Goal: Information Seeking & Learning: Learn about a topic

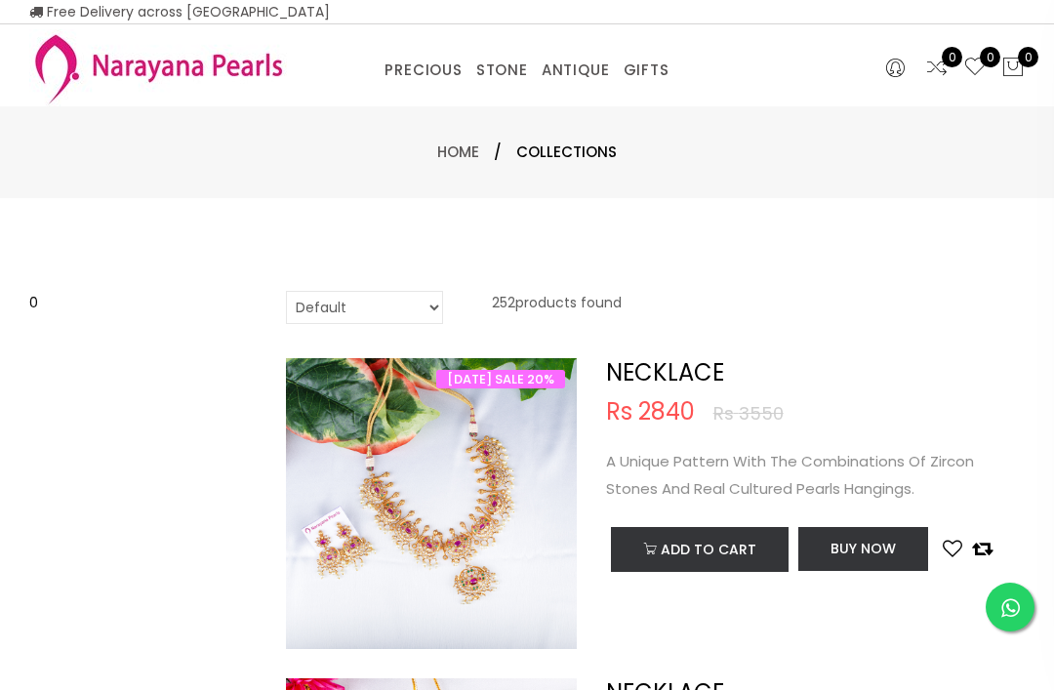
select select "INR"
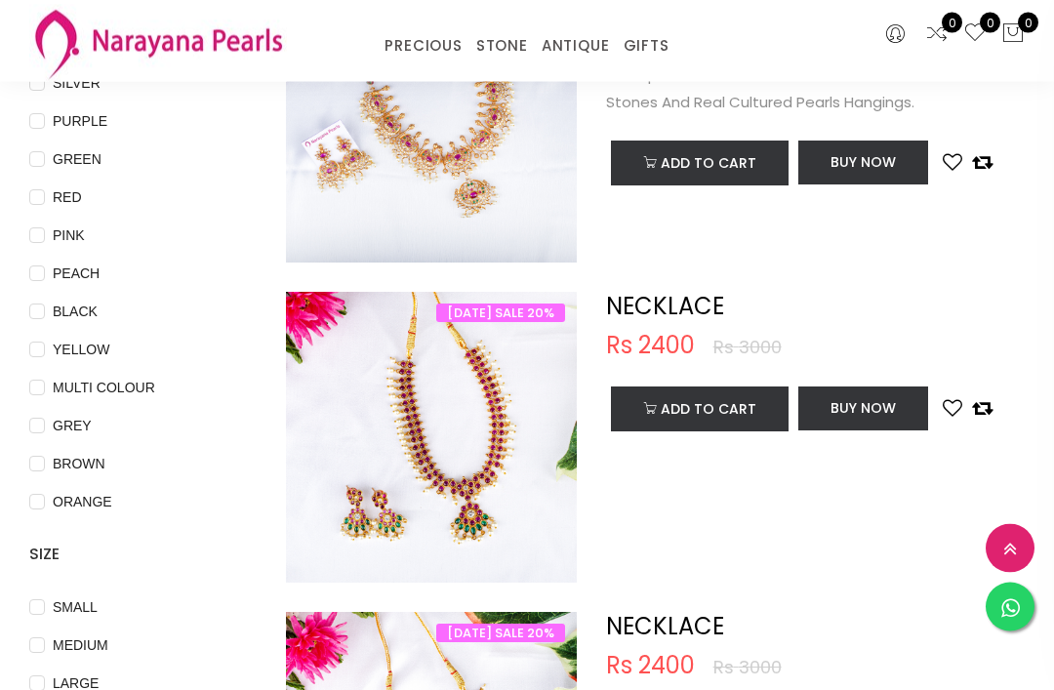
click at [46, 230] on span "PINK" at bounding box center [69, 235] width 48 height 21
click at [45, 230] on input "PINK" at bounding box center [37, 250] width 16 height 44
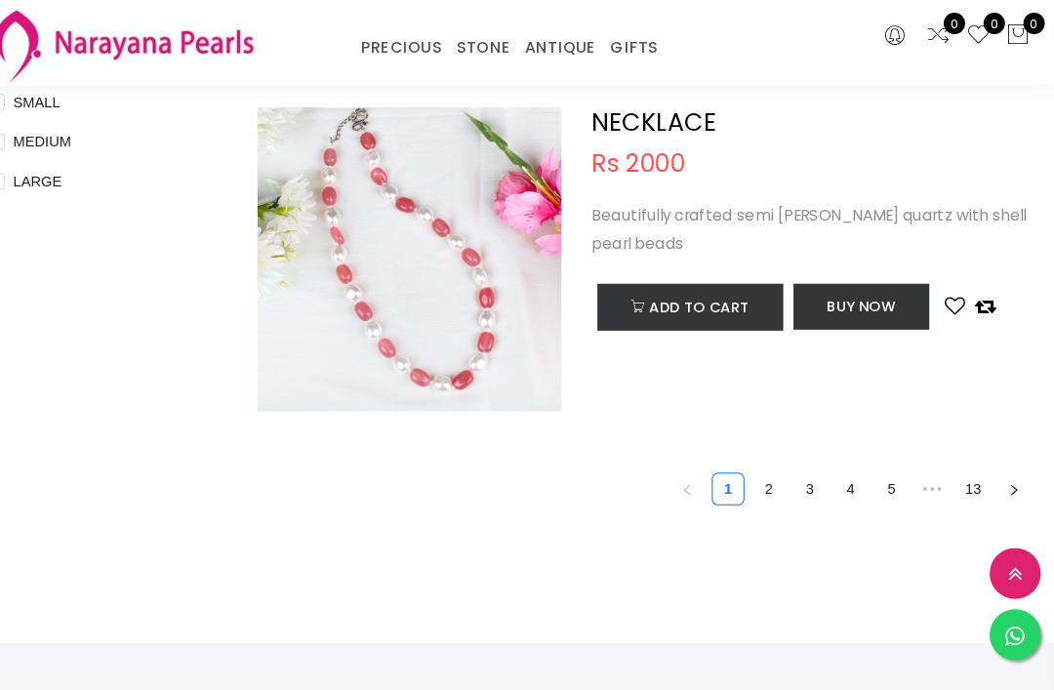
scroll to position [815, 0]
click at [760, 458] on link "2" at bounding box center [774, 466] width 29 height 29
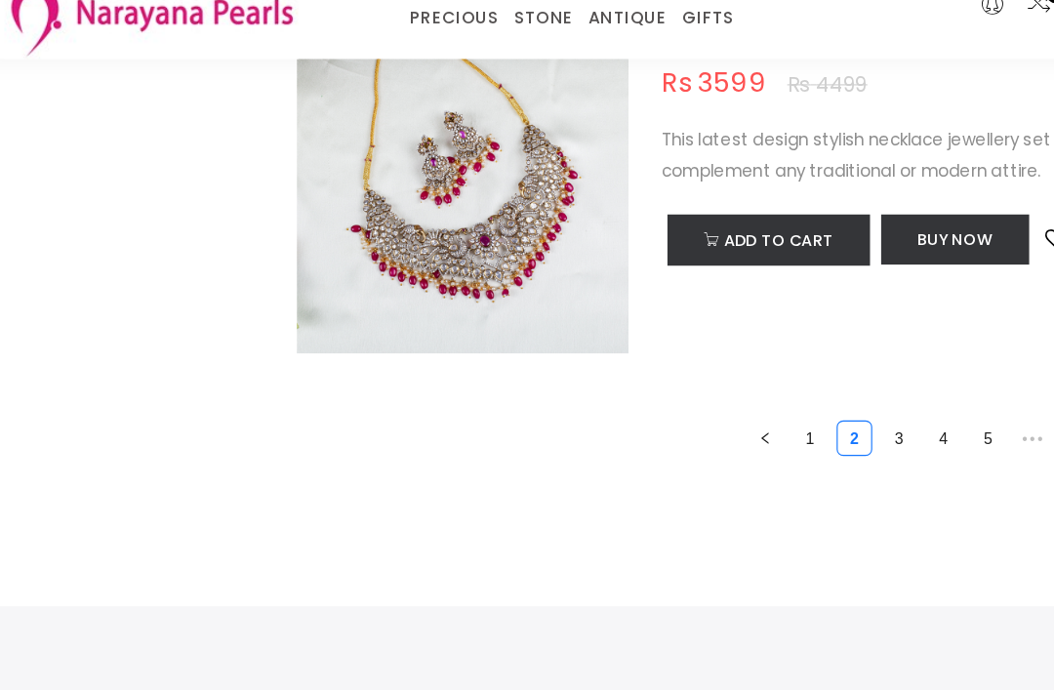
scroll to position [6639, 0]
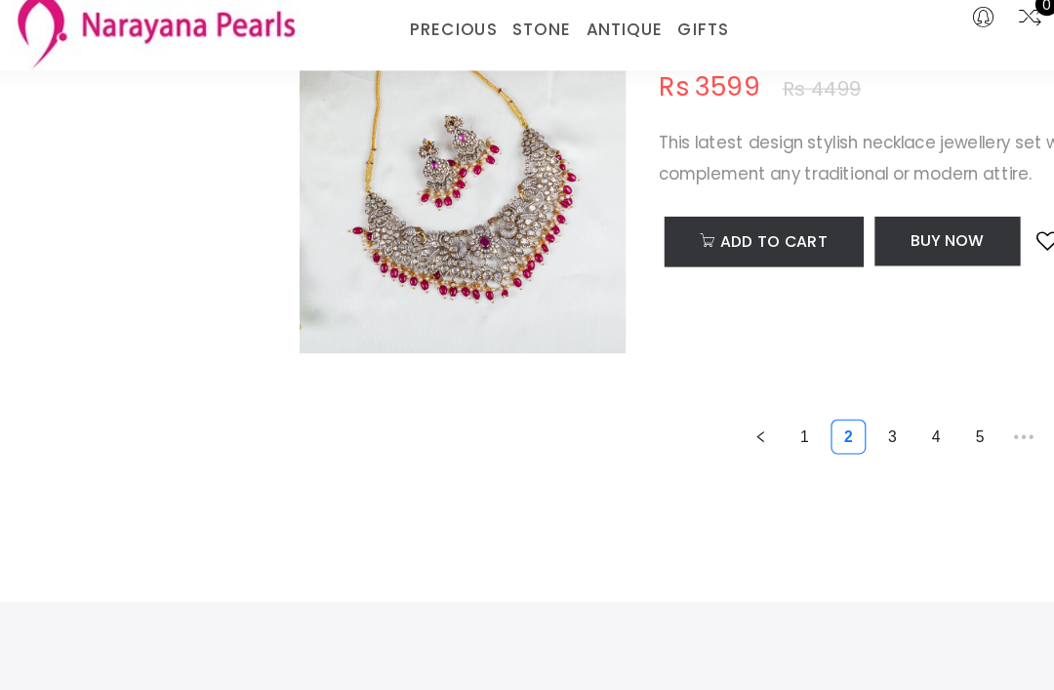
click at [799, 393] on link "3" at bounding box center [813, 407] width 29 height 29
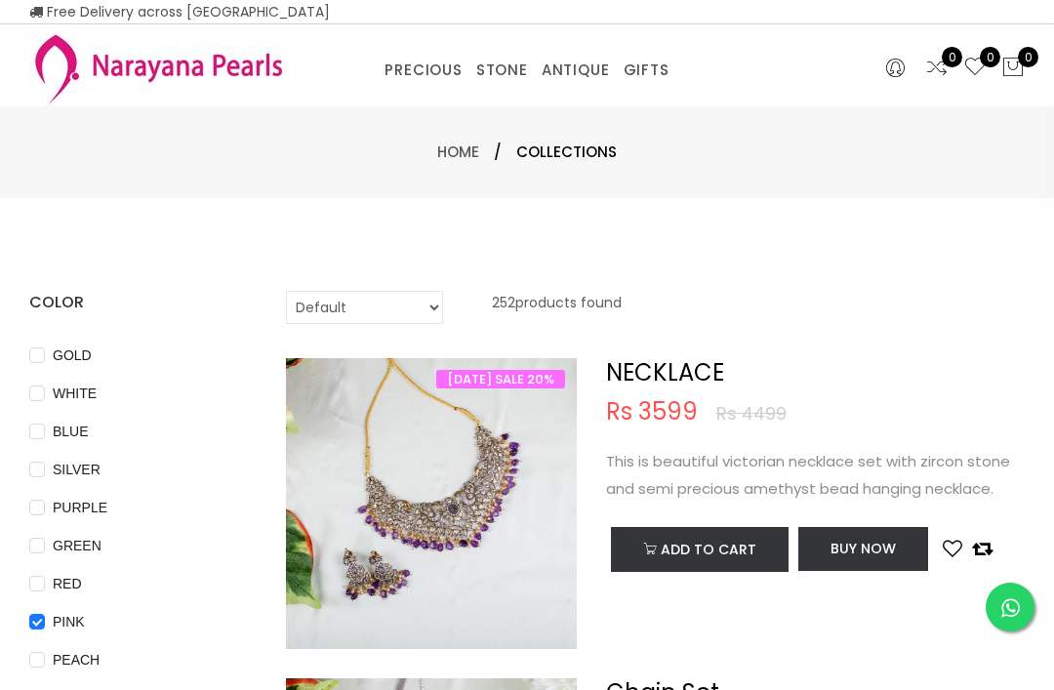
click at [567, 95] on link "NECKLACE" at bounding box center [572, 95] width 166 height 0
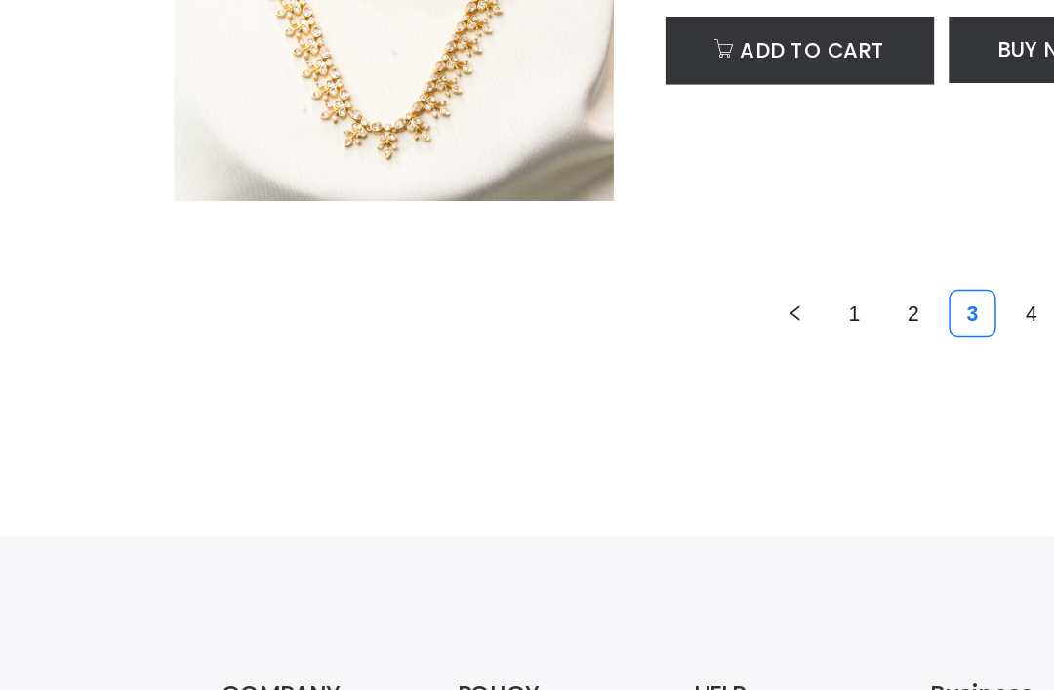
scroll to position [6661, 0]
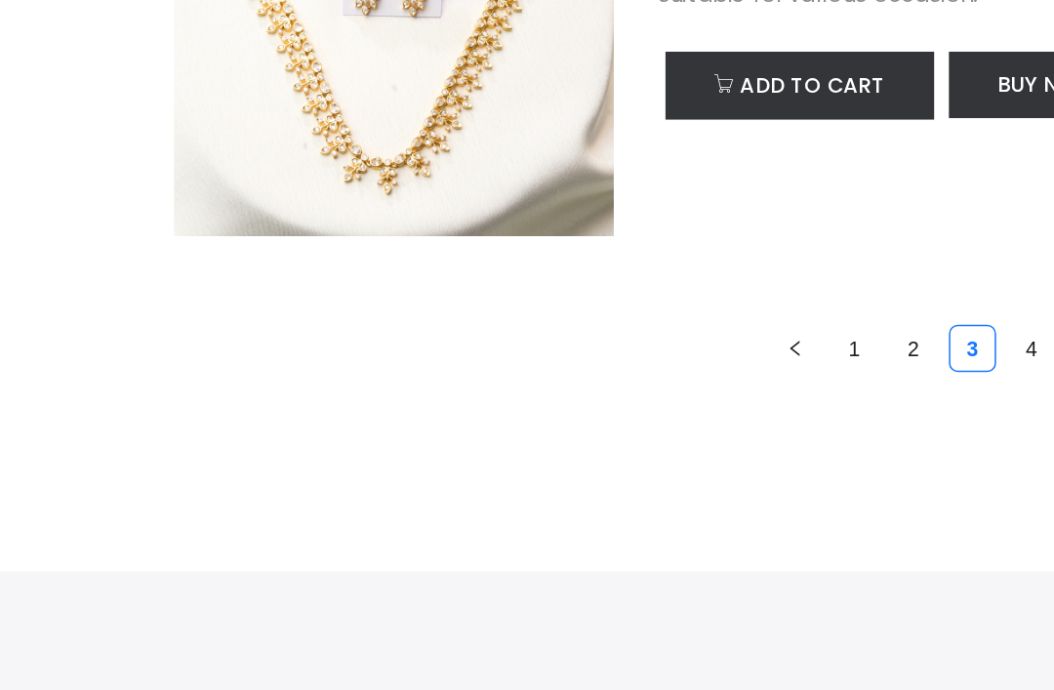
click at [838, 372] on link "4" at bounding box center [852, 386] width 29 height 29
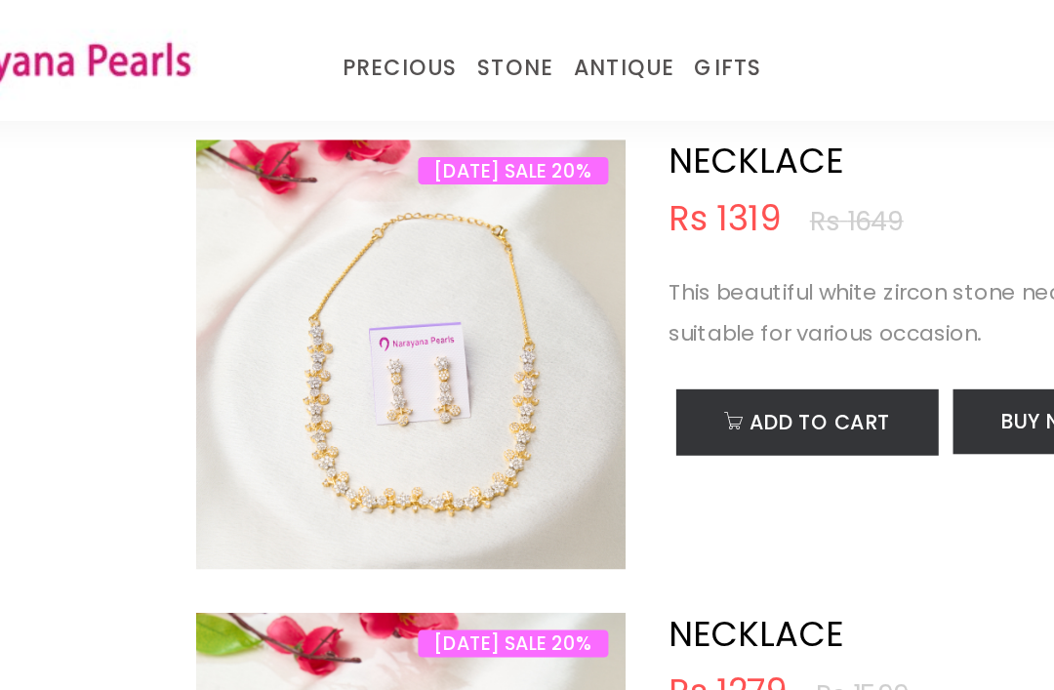
scroll to position [3972, 0]
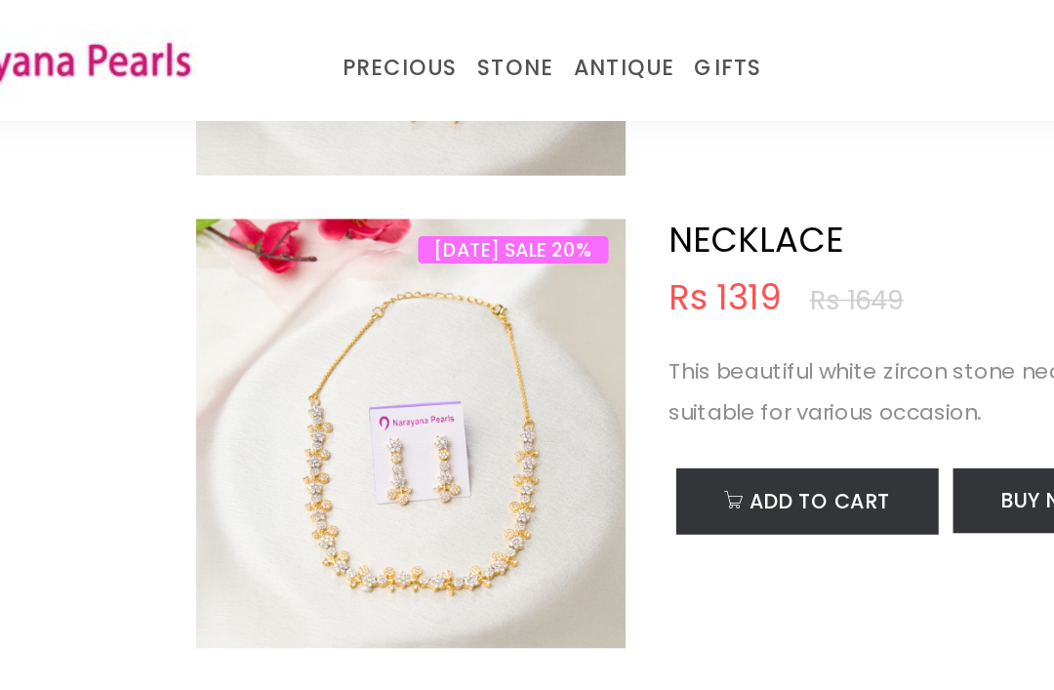
click at [554, 70] on link "NECKLACE" at bounding box center [637, 70] width 166 height 0
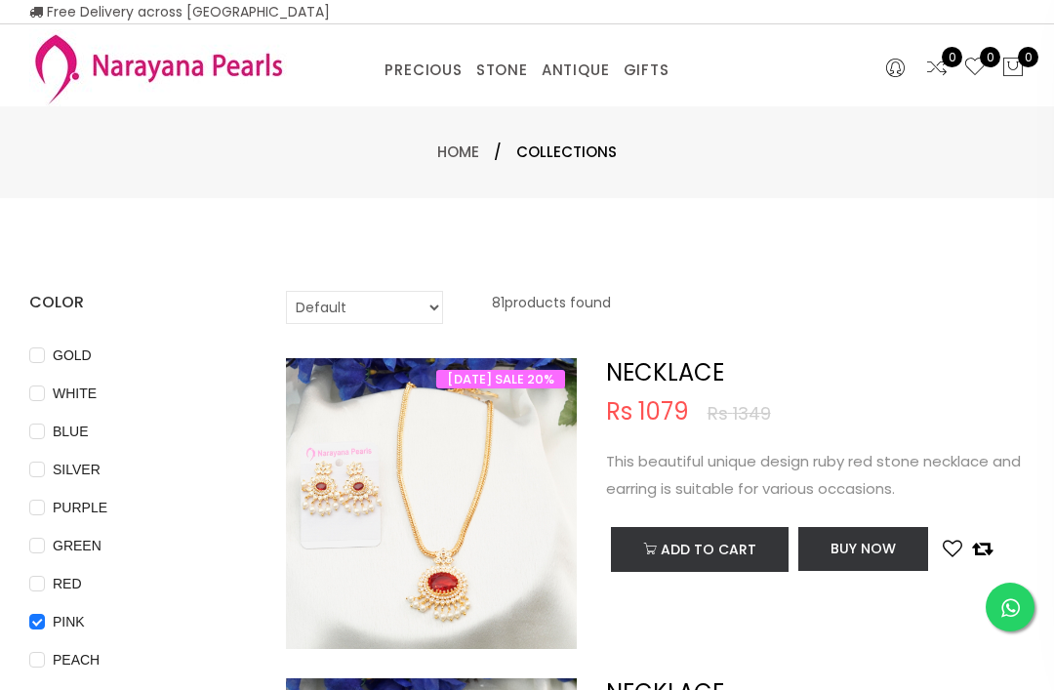
click at [41, 617] on input "PINK" at bounding box center [37, 636] width 16 height 44
checkbox input "false"
click at [466, 95] on ul "CUSTOM MADE-GEMS PRECIOUS MALA" at bounding box center [480, 95] width 205 height 0
click at [468, 95] on link "PRECIOUS MALA" at bounding box center [480, 95] width 166 height 0
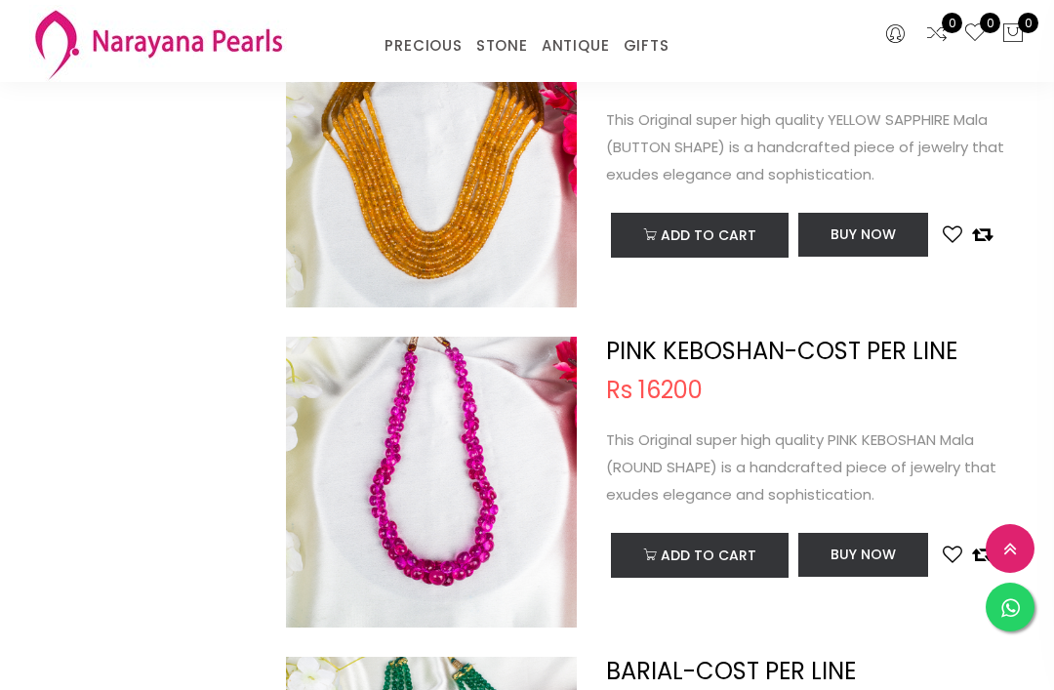
scroll to position [5023, 0]
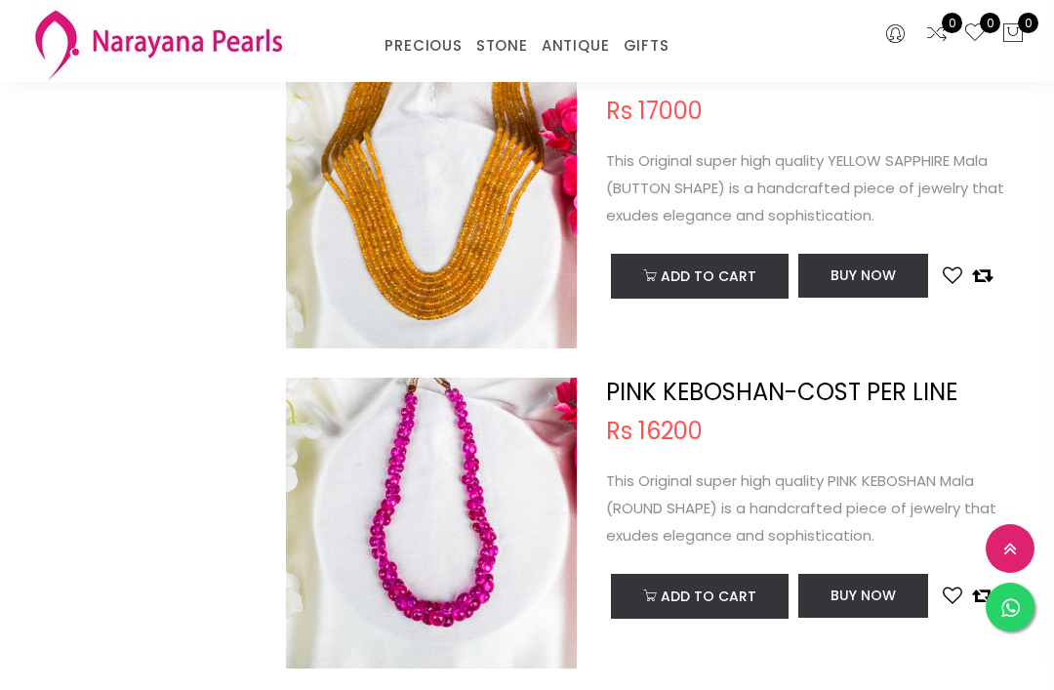
click at [512, 70] on link "CUSTOM MADE-GEMS" at bounding box center [480, 70] width 166 height 0
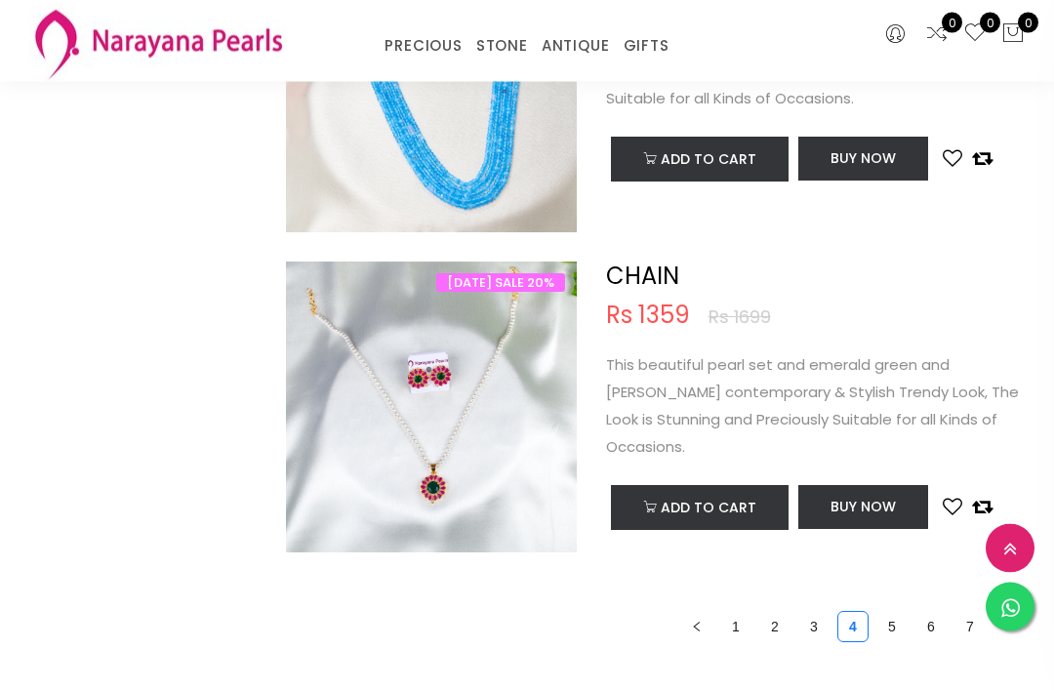
scroll to position [6421, 0]
click at [890, 614] on link "5" at bounding box center [892, 626] width 29 height 29
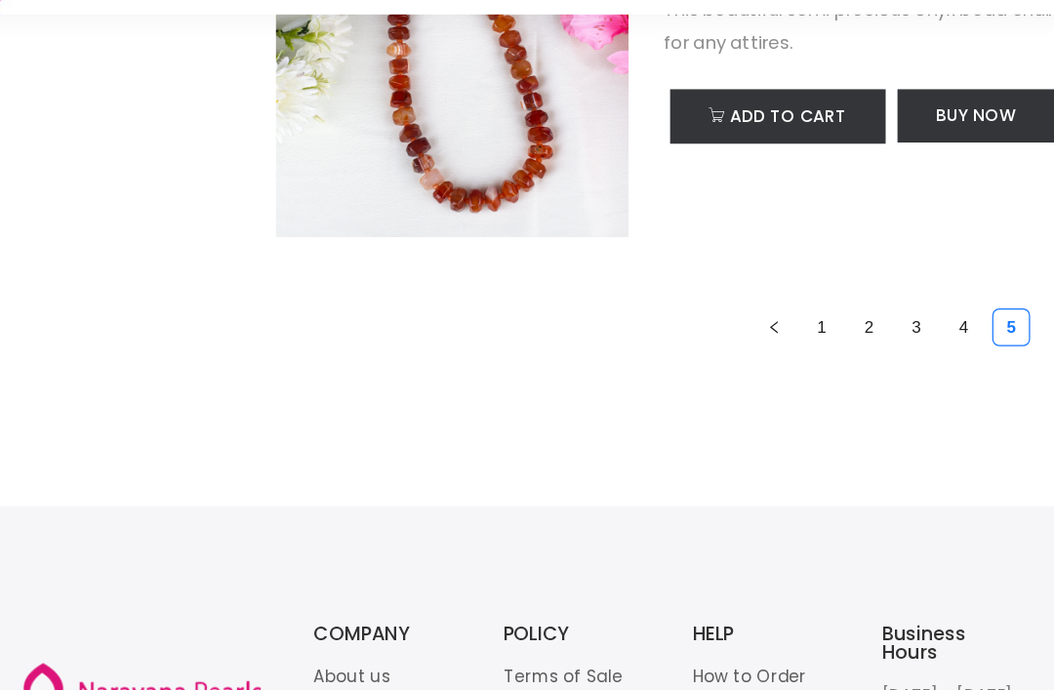
scroll to position [6711, 0]
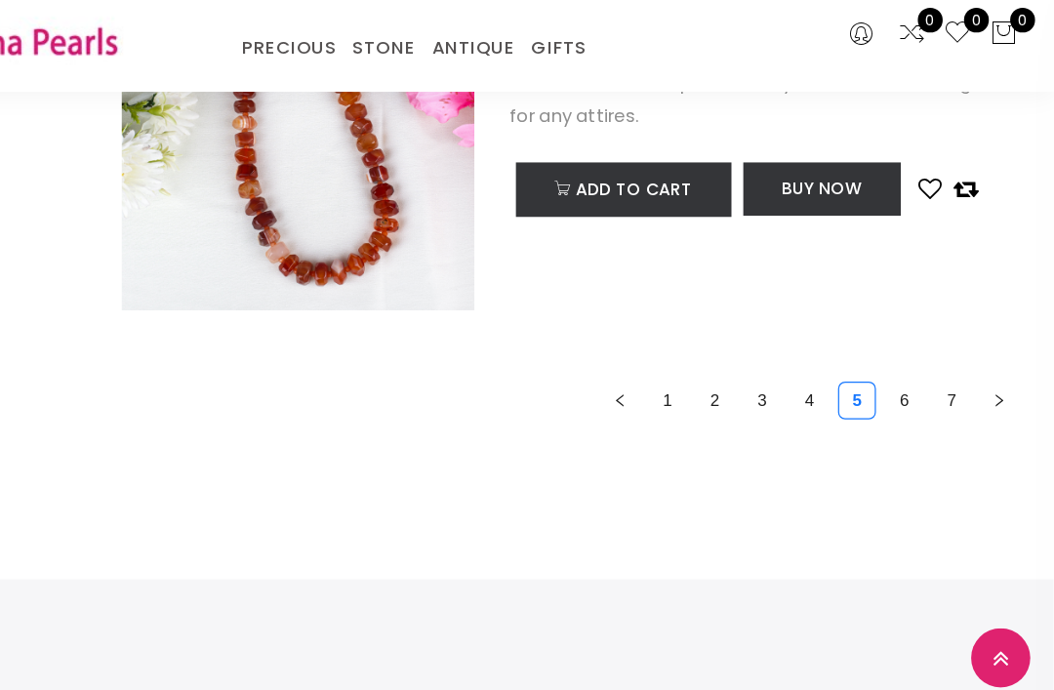
click at [917, 322] on link "6" at bounding box center [931, 336] width 29 height 29
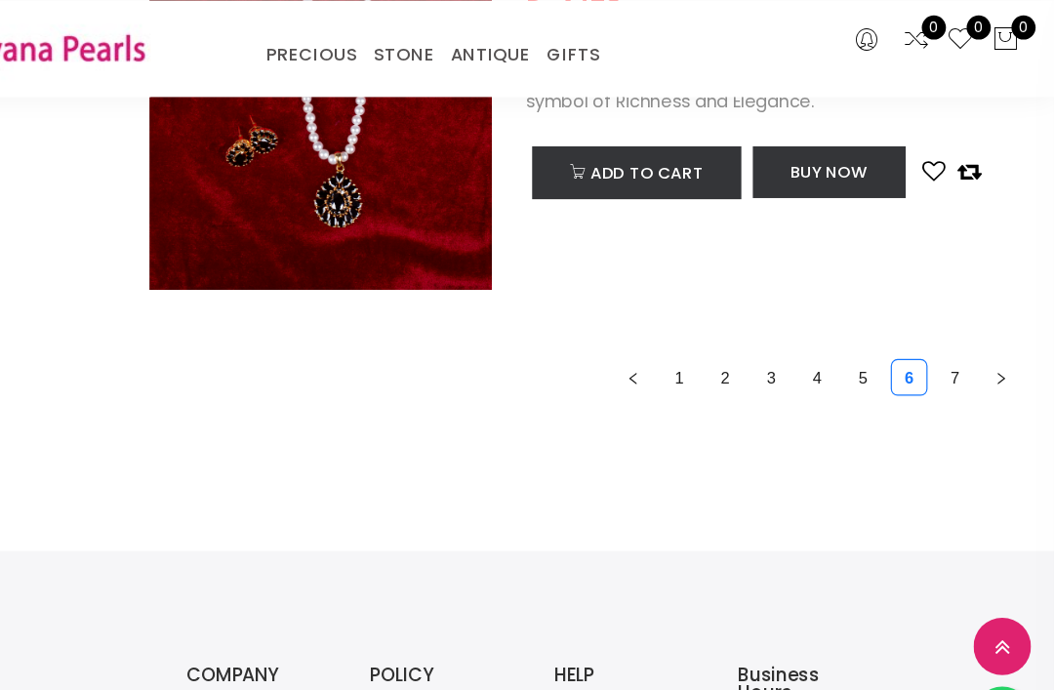
scroll to position [5125, 0]
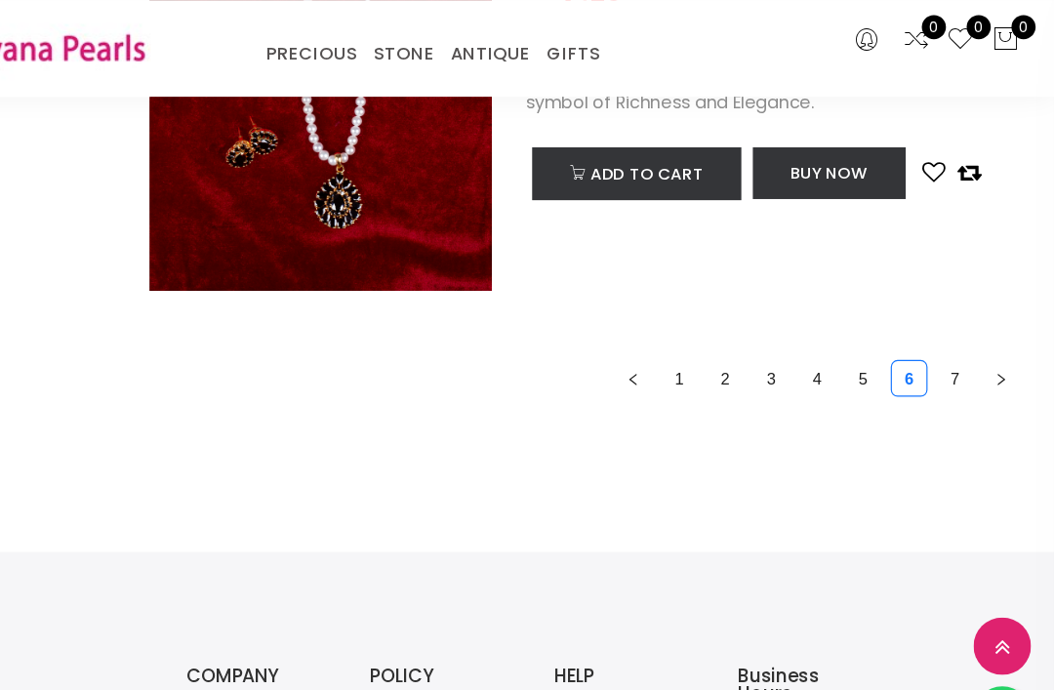
click at [956, 313] on link "7" at bounding box center [970, 320] width 29 height 29
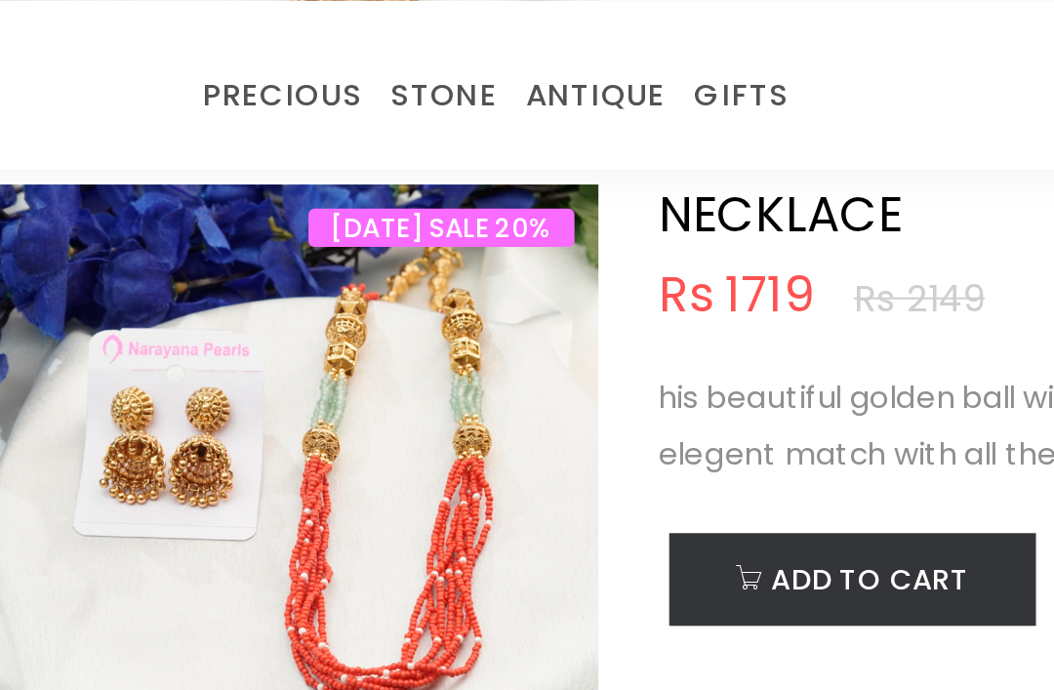
scroll to position [826, 0]
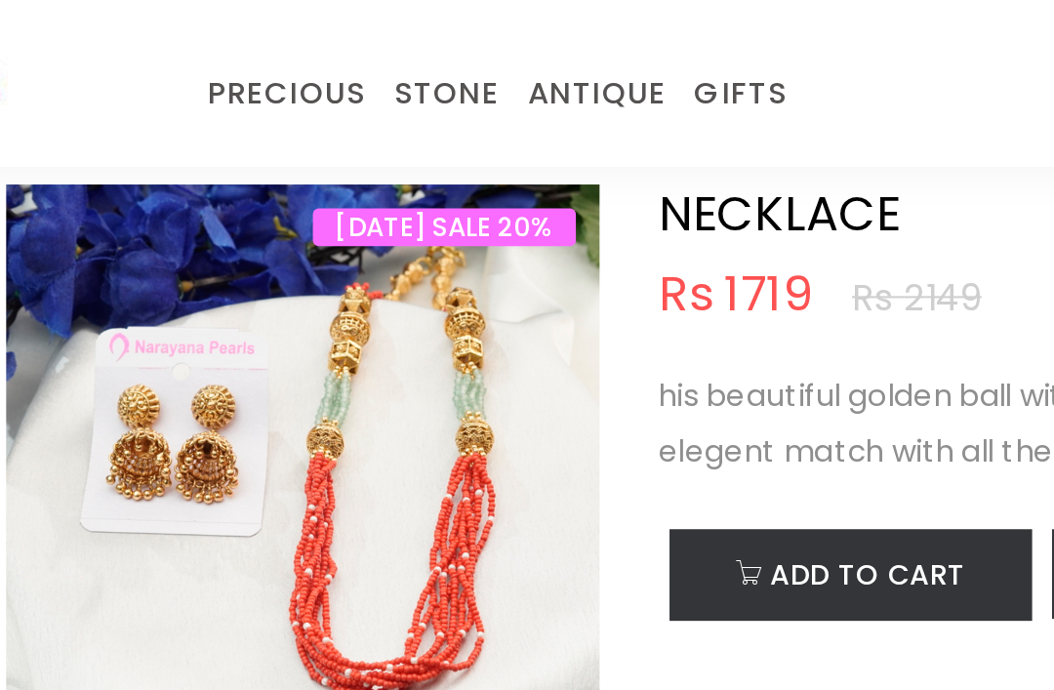
click at [636, 70] on link "TRADITIONAL GIFTS" at bounding box center [719, 70] width 166 height 0
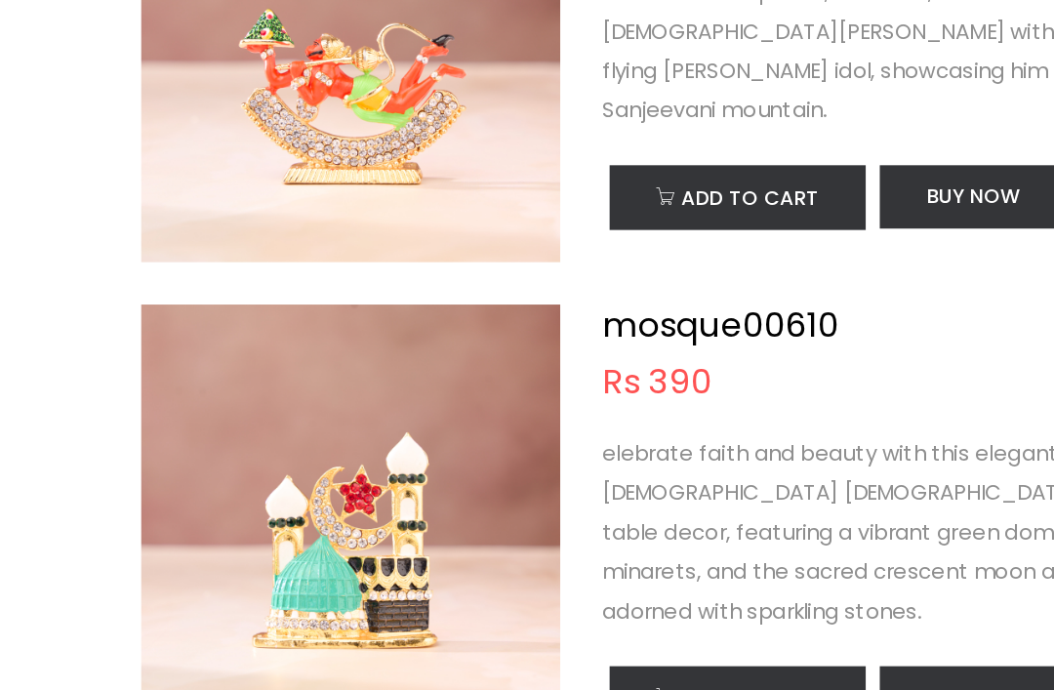
scroll to position [2864, 0]
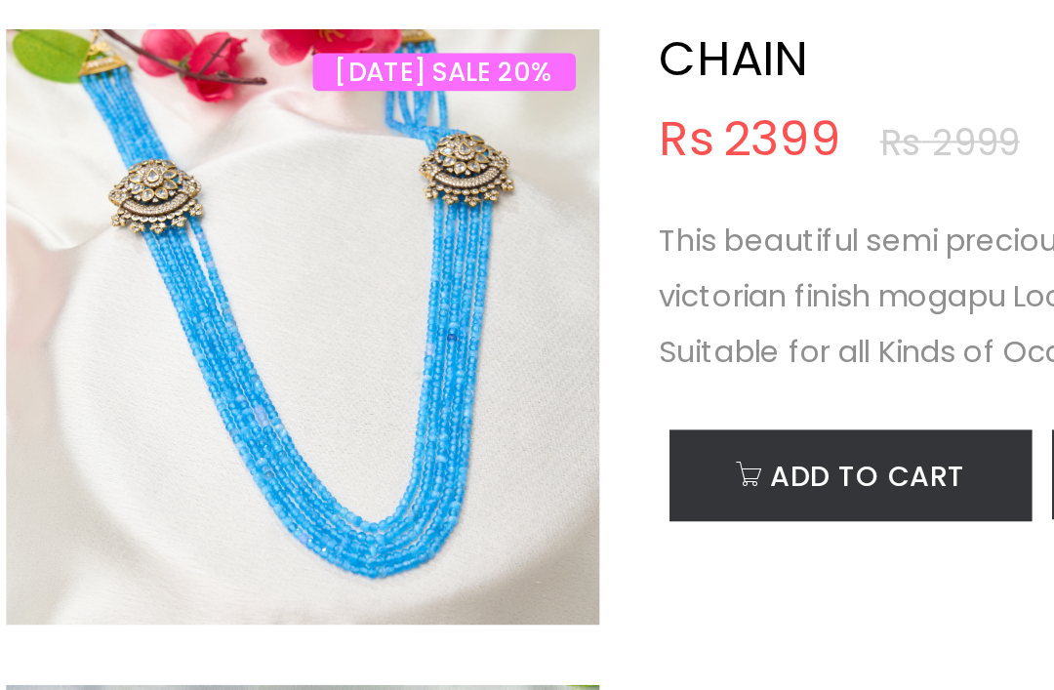
scroll to position [6025, 0]
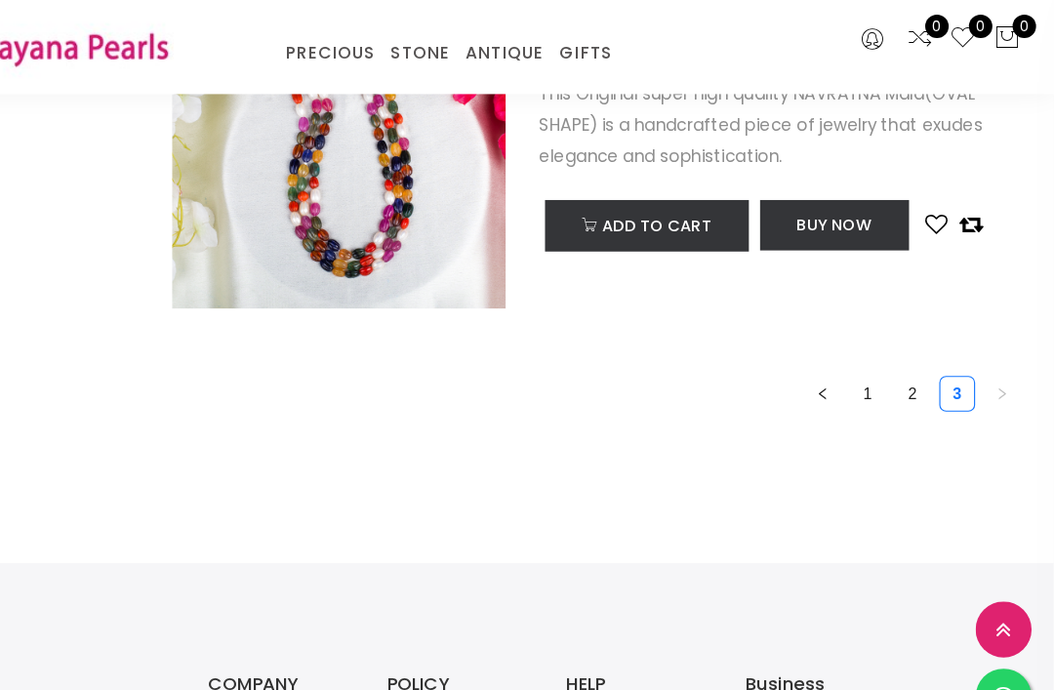
scroll to position [6704, 0]
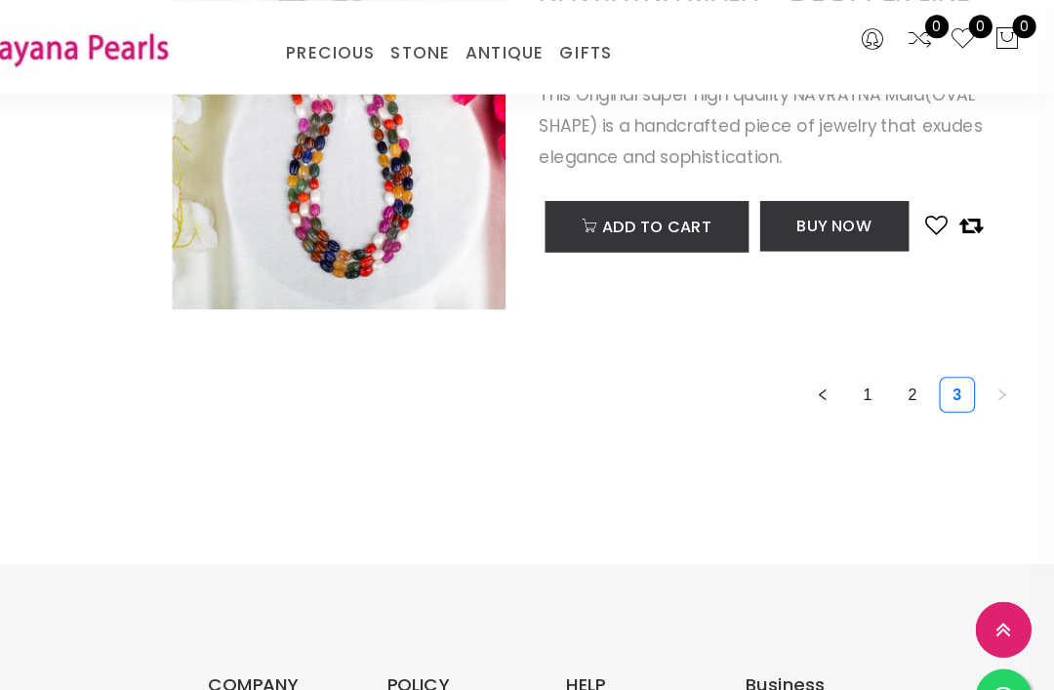
click at [917, 334] on link "2" at bounding box center [931, 343] width 29 height 29
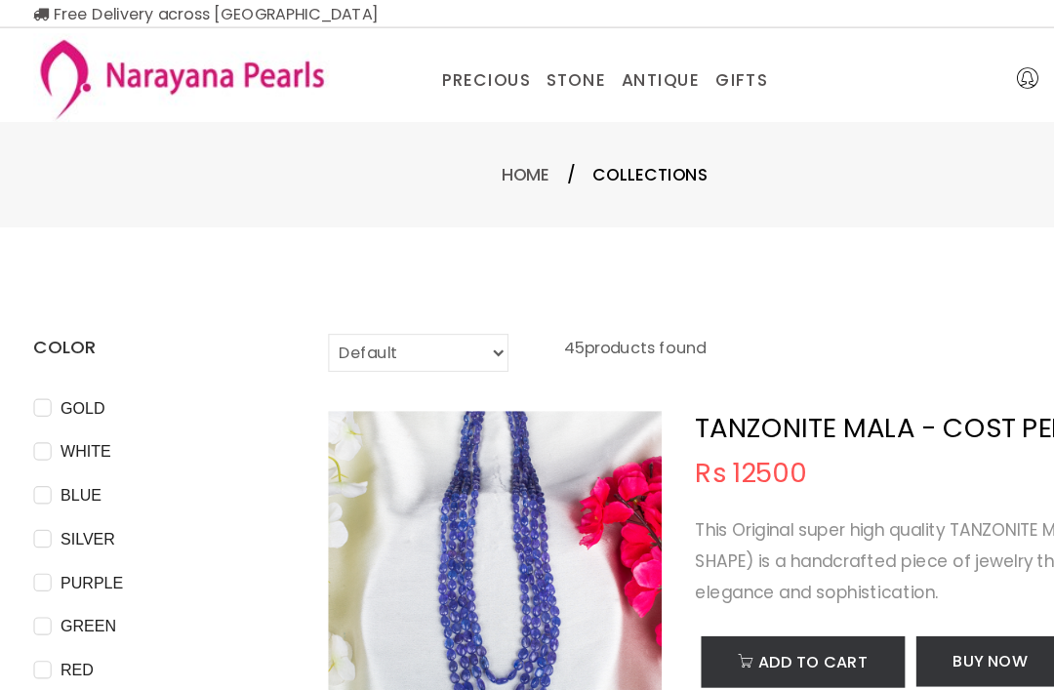
click at [518, 95] on link "CUSTOM MADE-GEMS" at bounding box center [480, 95] width 166 height 0
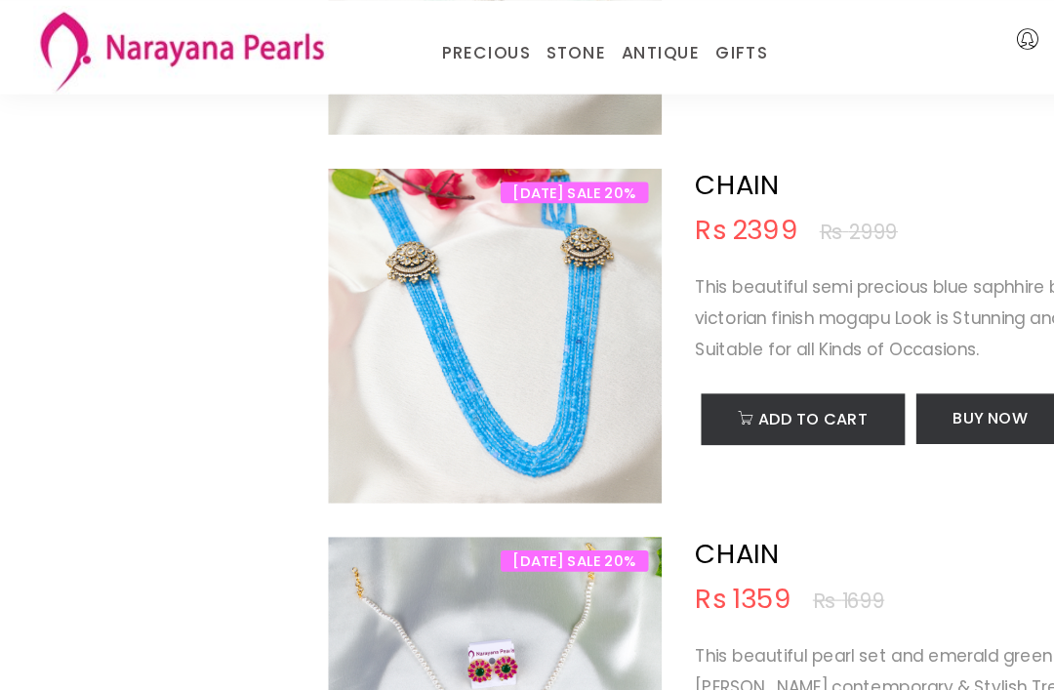
scroll to position [6214, 0]
click at [780, 498] on div "CHAIN Rs 1359 Rs 1699 This beautiful pearl set and emerald green and [PERSON_NA…" at bounding box center [815, 605] width 419 height 273
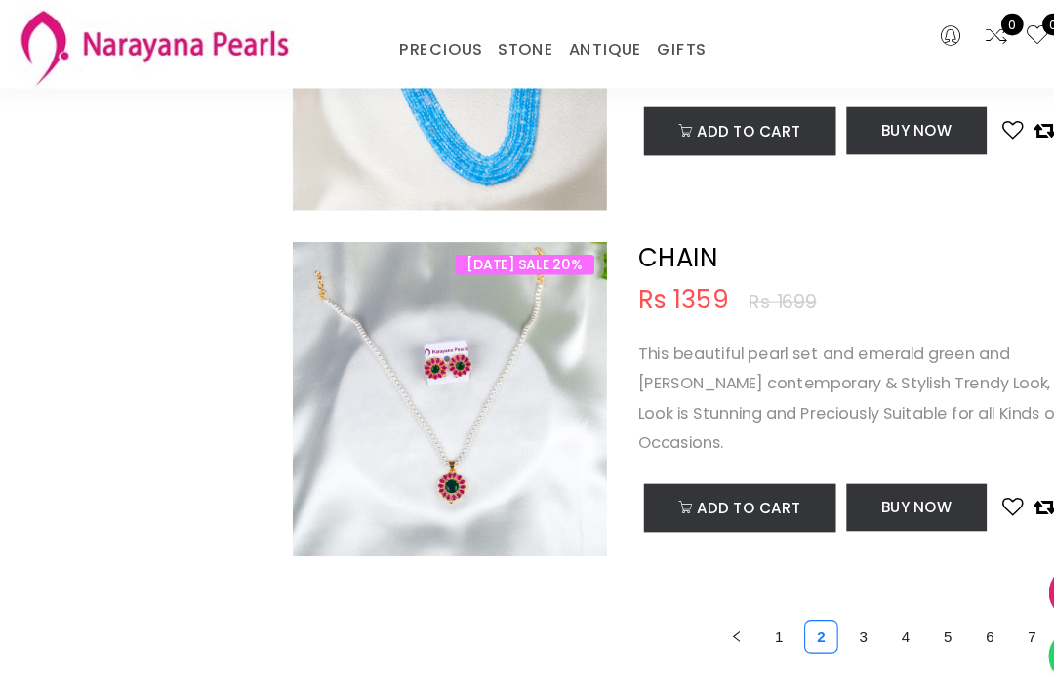
scroll to position [6458, 0]
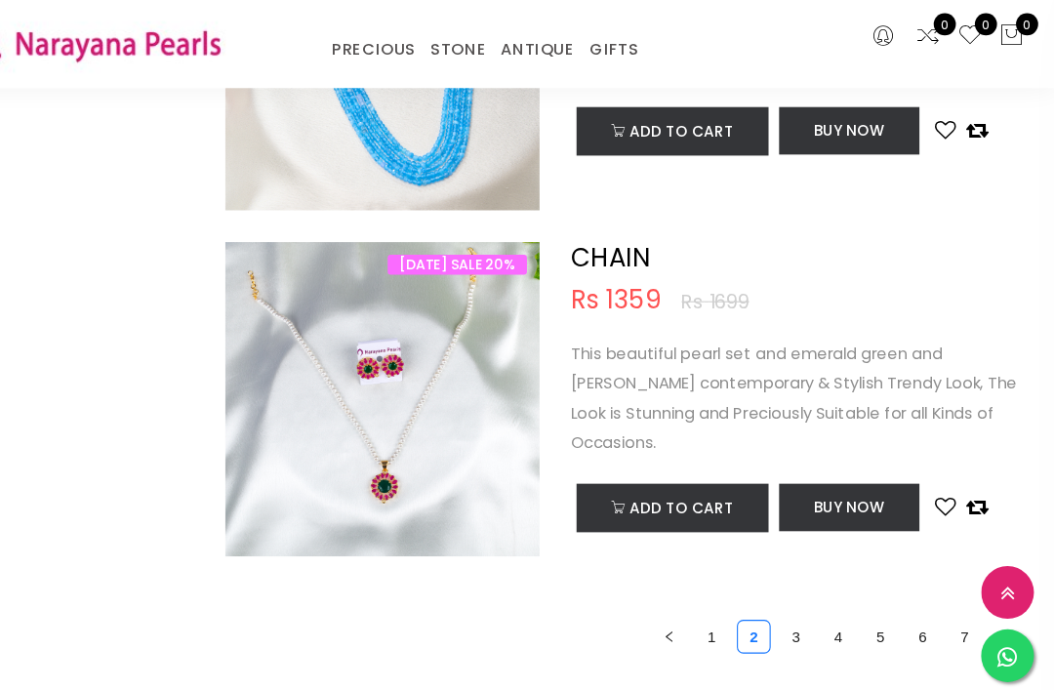
click at [917, 581] on link "6" at bounding box center [931, 589] width 29 height 29
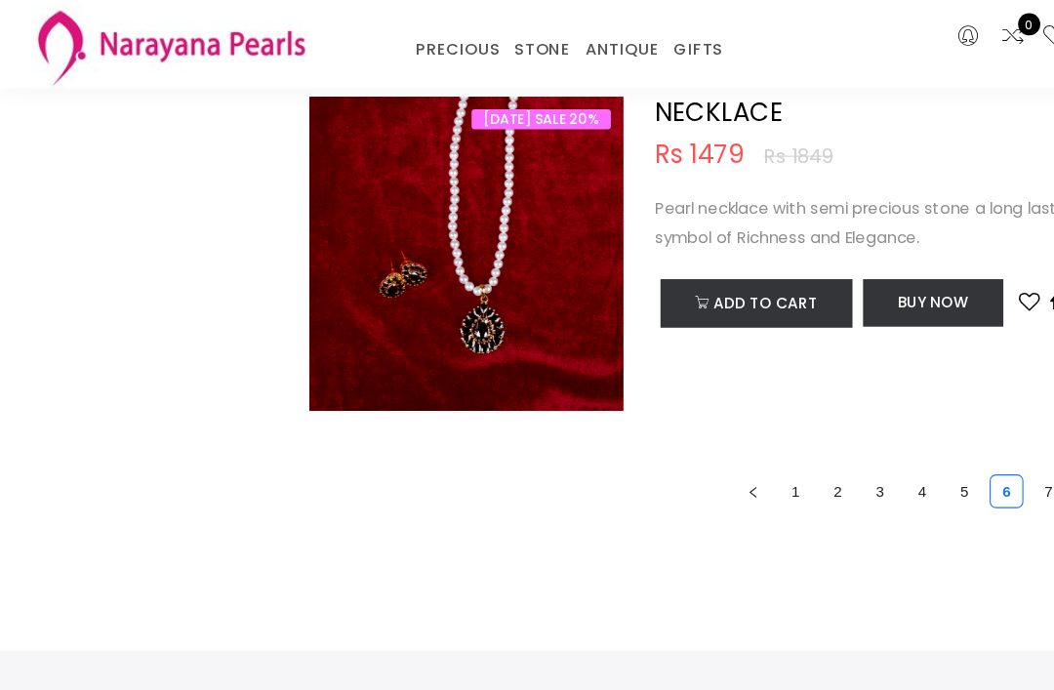
scroll to position [4992, 0]
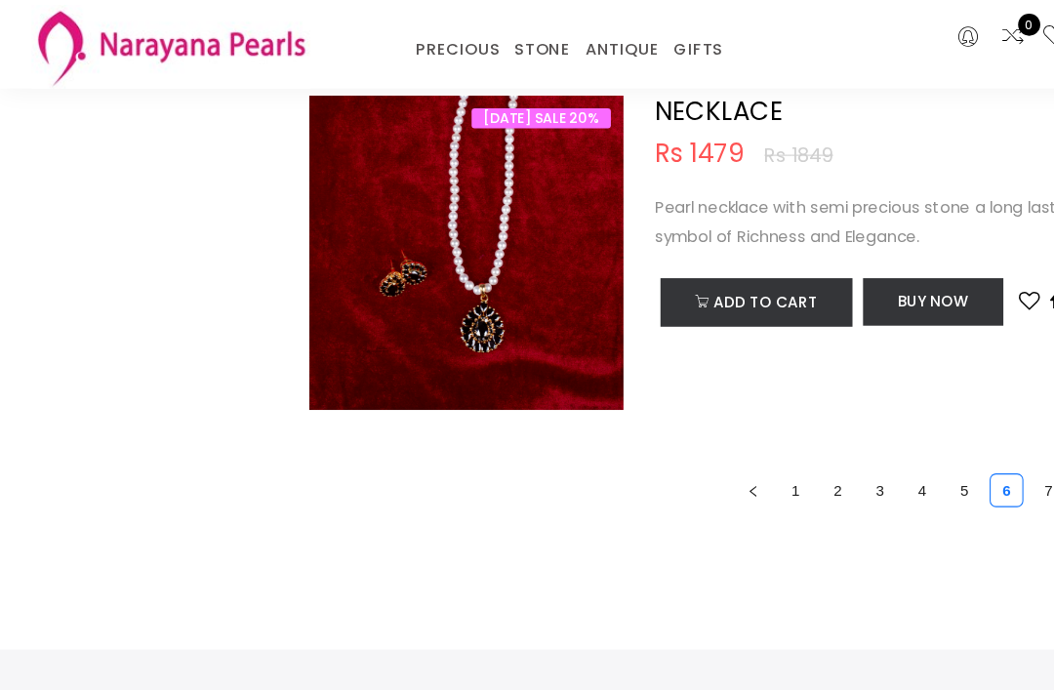
click at [861, 446] on link "4" at bounding box center [852, 453] width 29 height 29
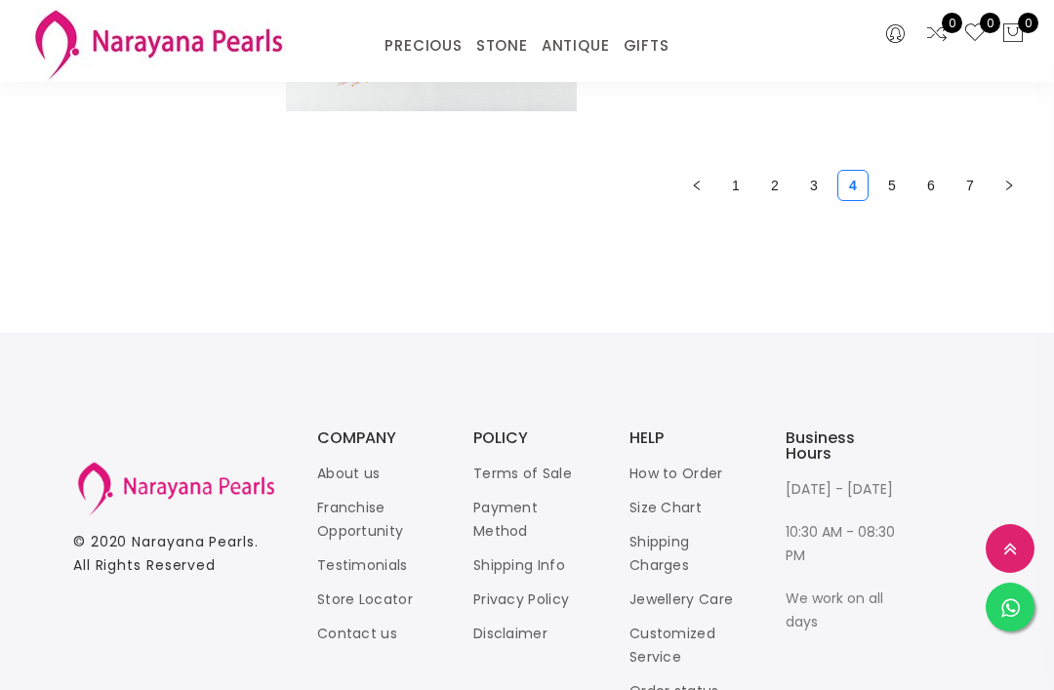
scroll to position [6733, 0]
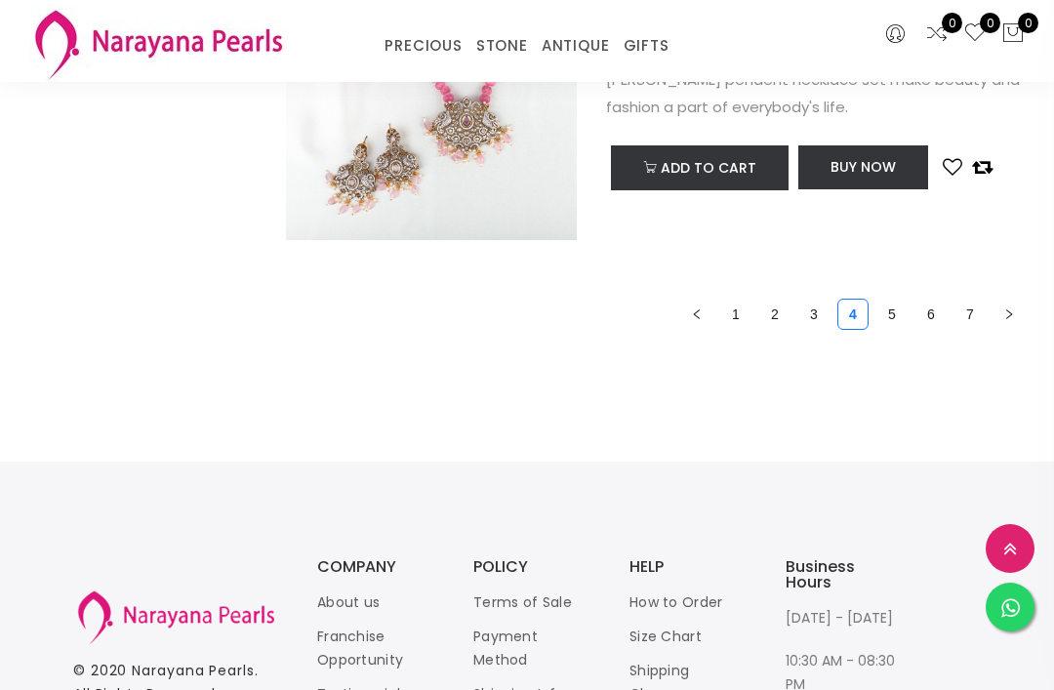
click at [997, 313] on button "button" at bounding box center [1009, 314] width 31 height 31
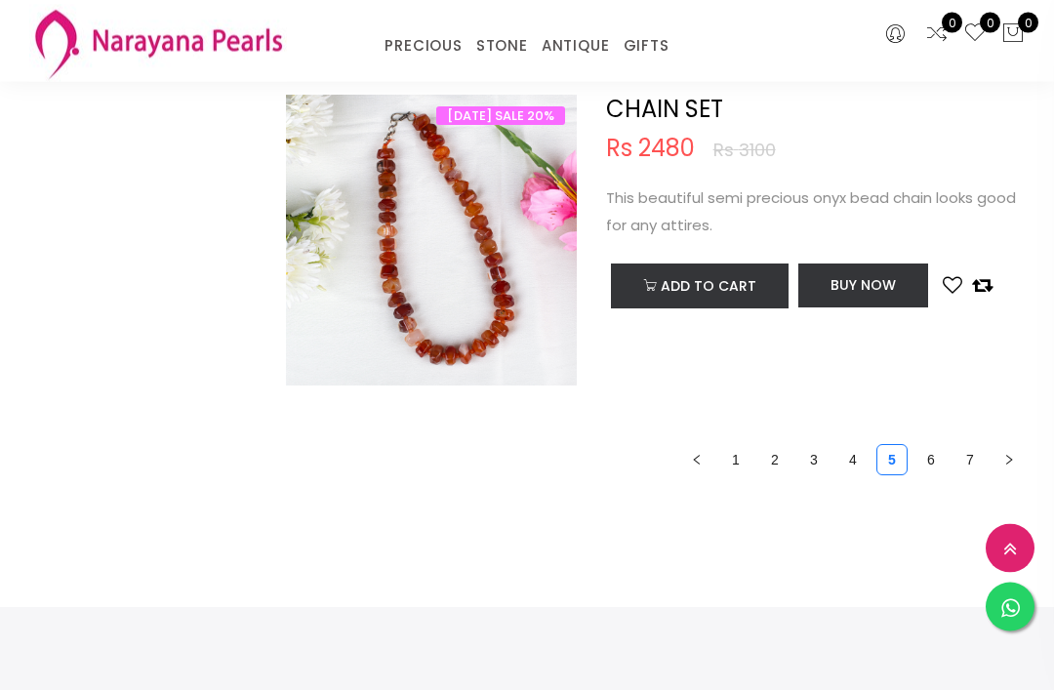
scroll to position [6594, 0]
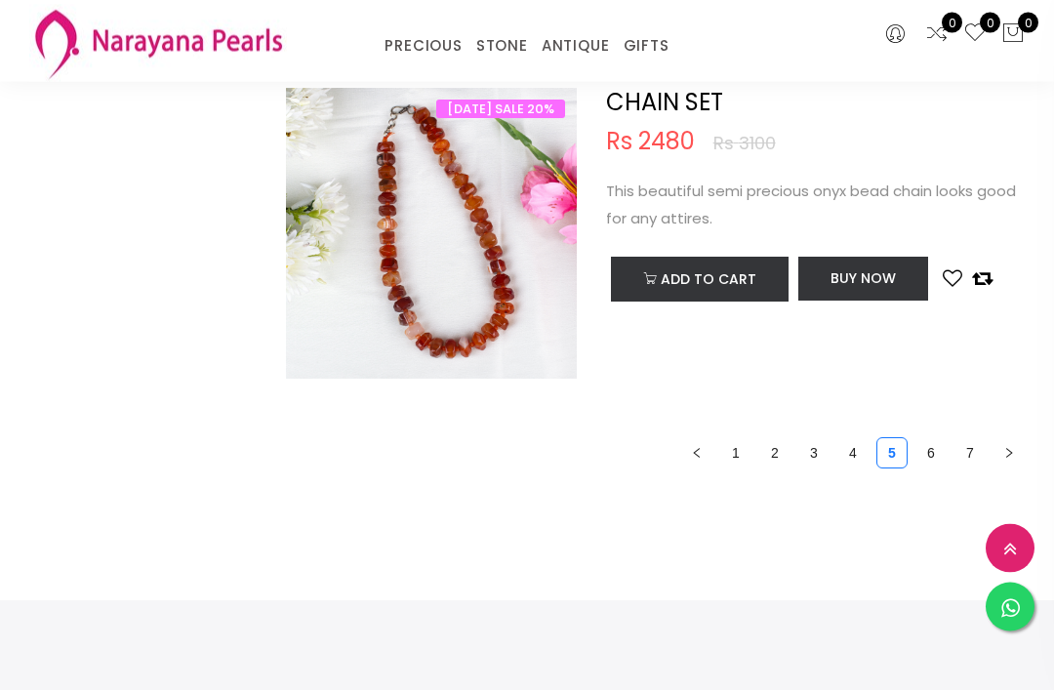
click at [933, 444] on link "6" at bounding box center [931, 453] width 29 height 29
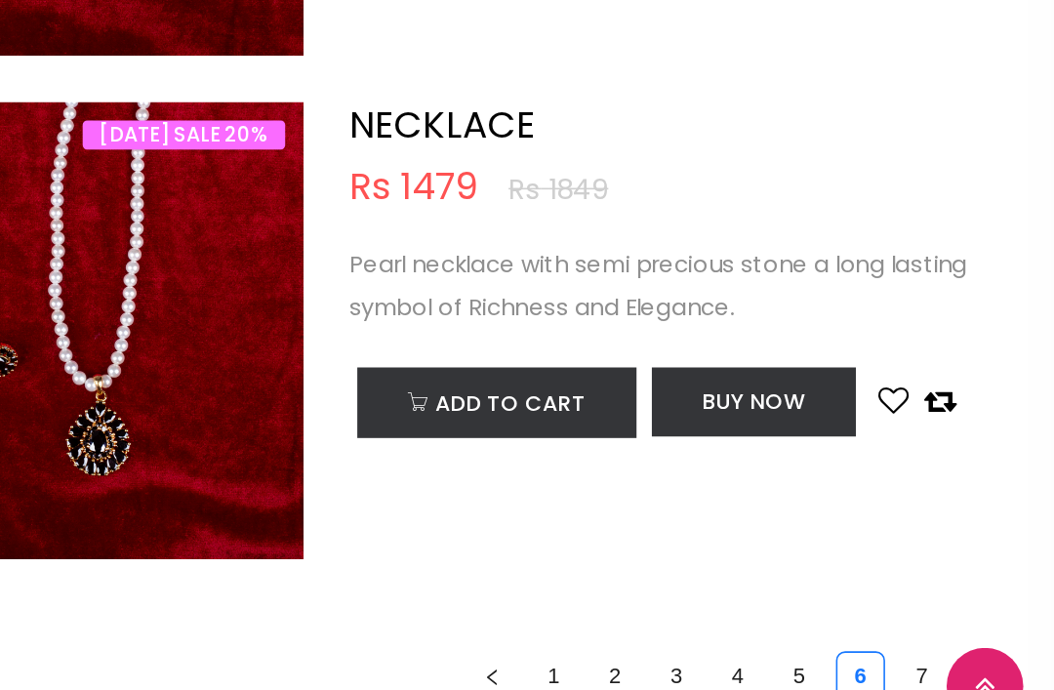
scroll to position [4904, 0]
click at [956, 527] on link "7" at bounding box center [970, 541] width 29 height 29
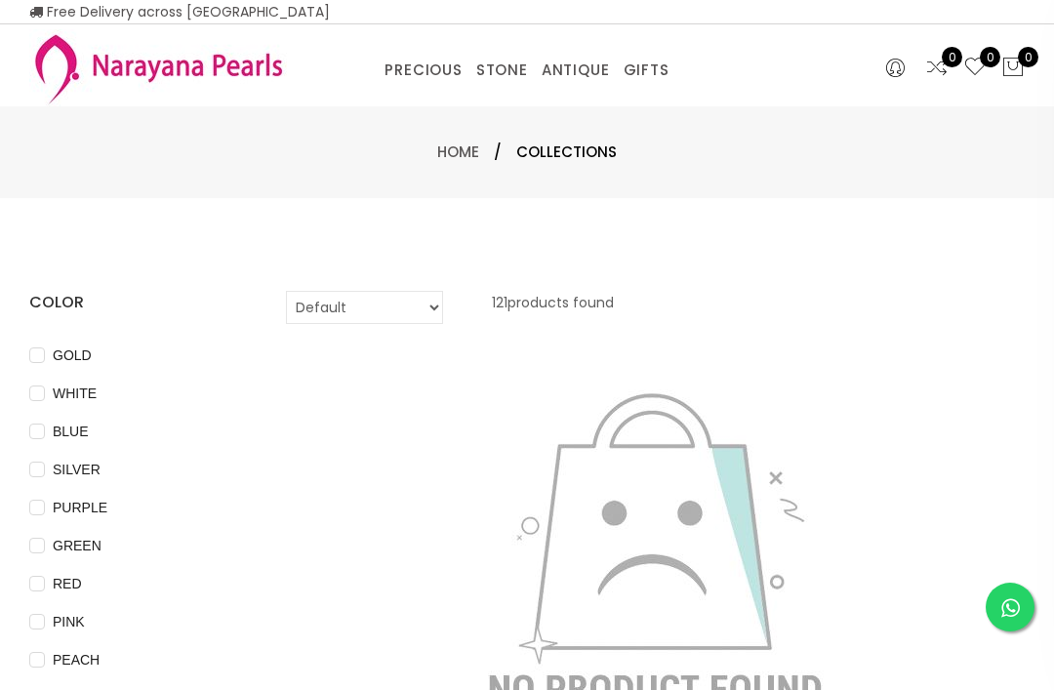
click at [662, 95] on link "EARRINGS / JHUMKAS" at bounding box center [637, 95] width 166 height 0
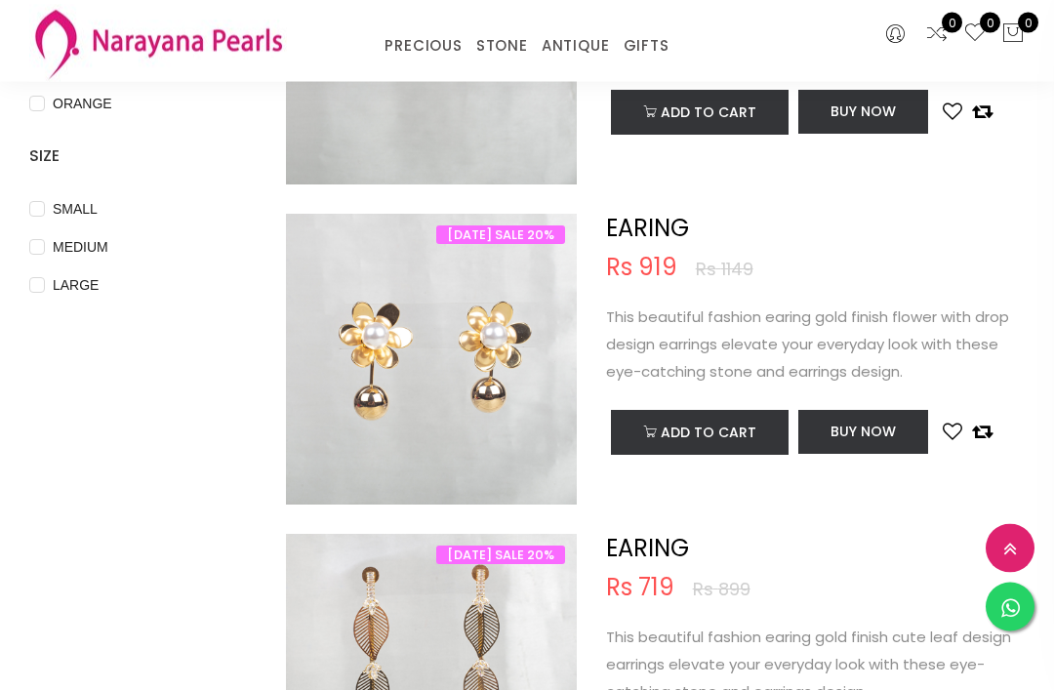
scroll to position [703, 0]
click at [955, 289] on div "EARING Rs 919 Rs 1149 This beautiful fashion earing gold finish flower with dro…" at bounding box center [815, 337] width 419 height 246
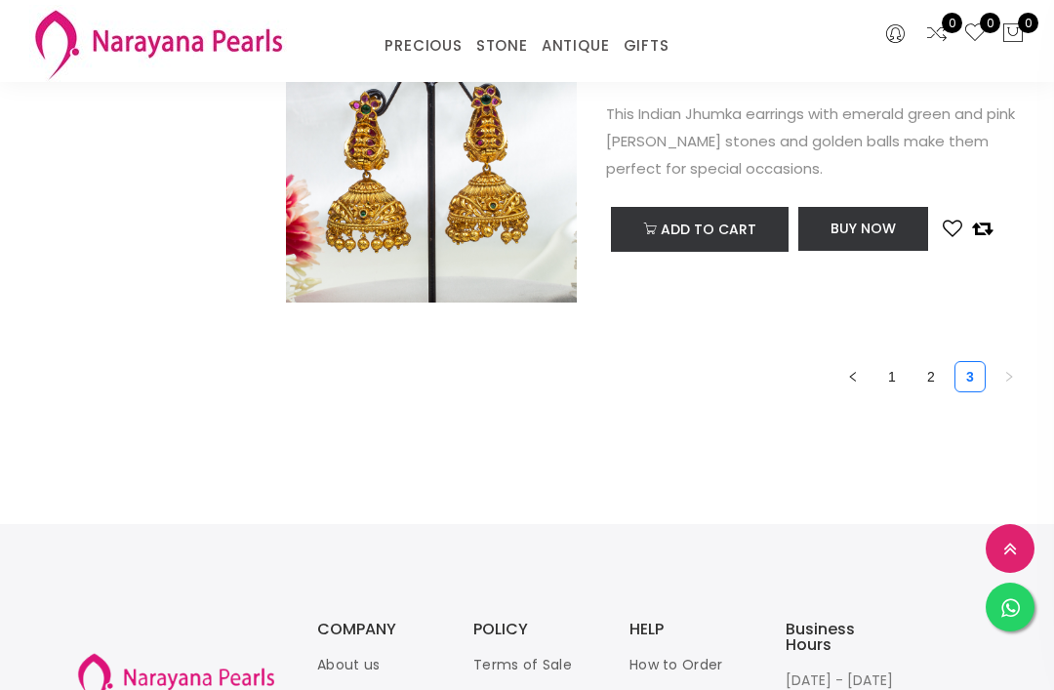
scroll to position [6627, 0]
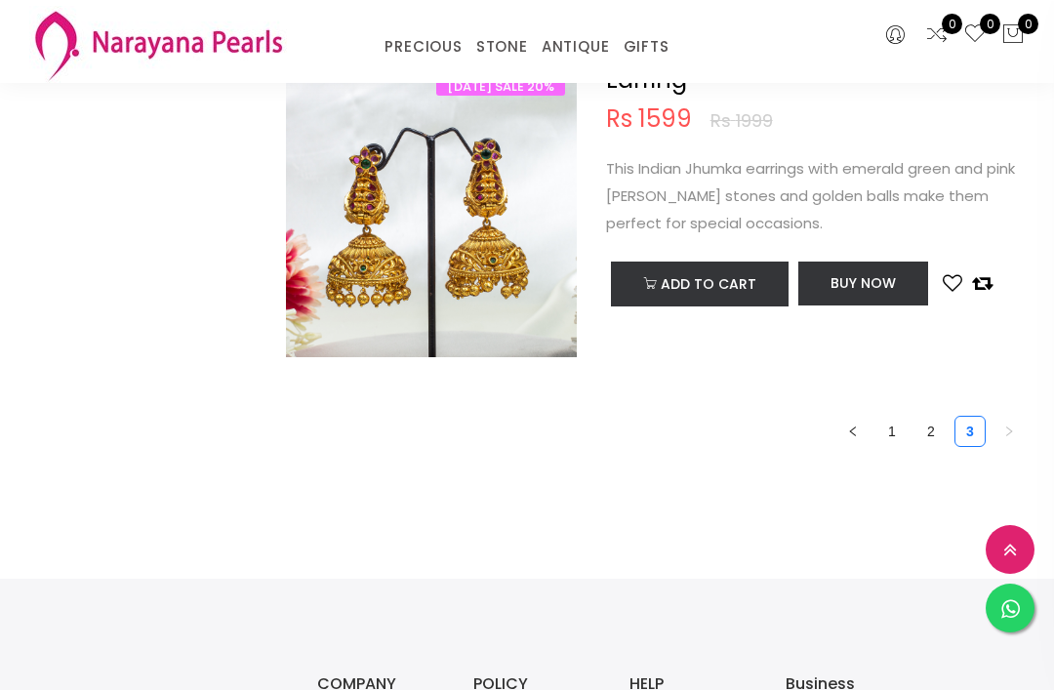
click at [926, 421] on link "2" at bounding box center [931, 430] width 29 height 29
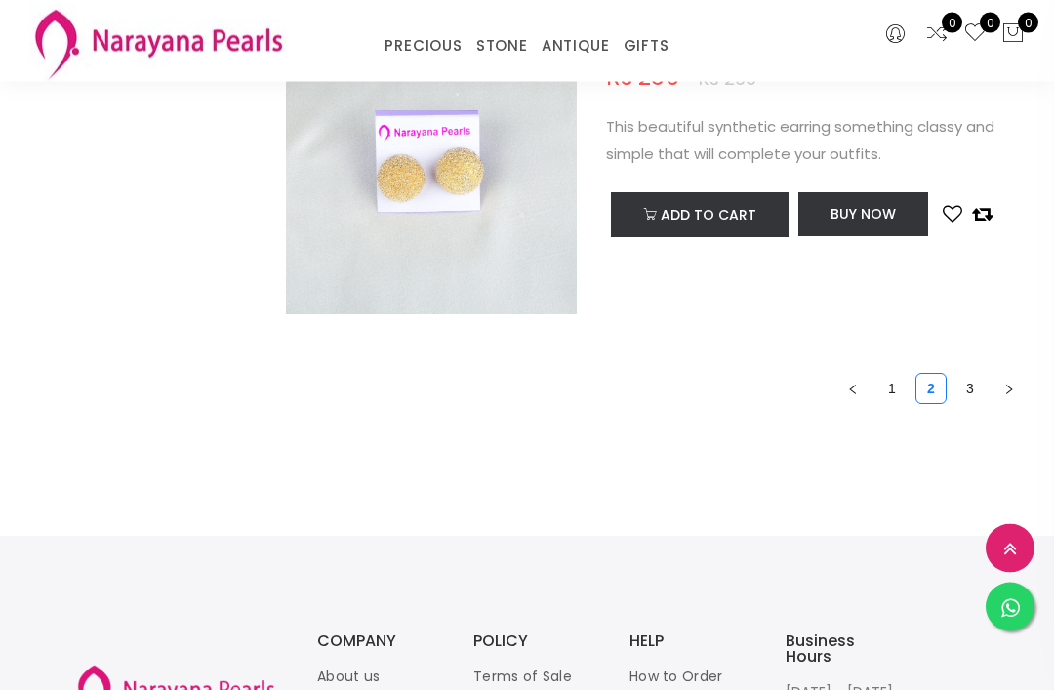
scroll to position [6707, 0]
click at [898, 383] on link "1" at bounding box center [892, 388] width 29 height 29
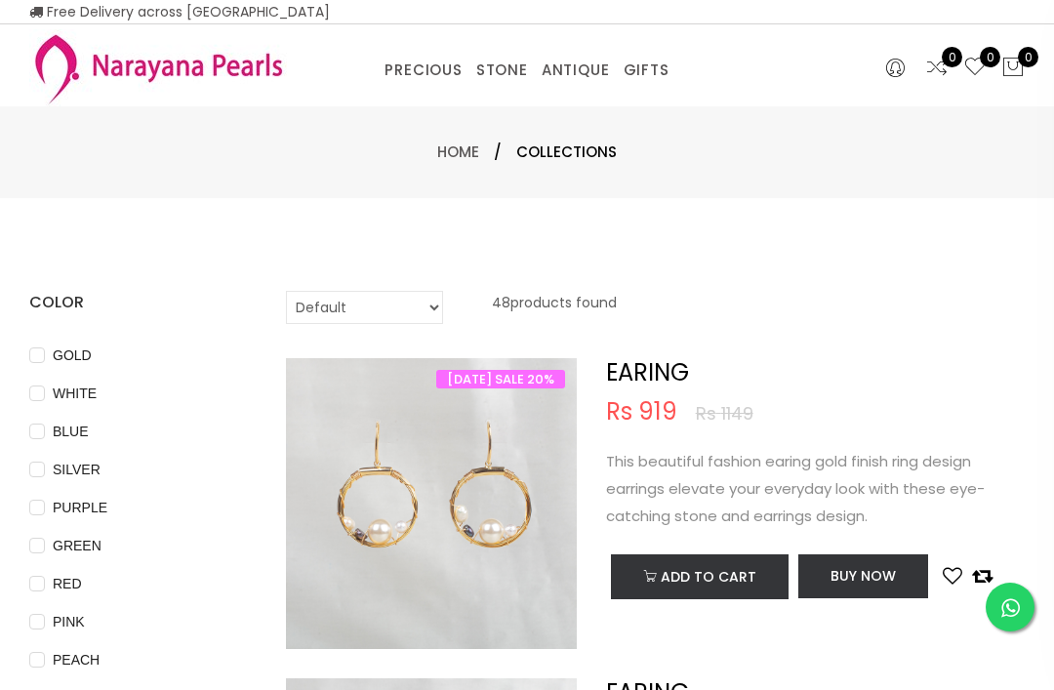
click at [676, 95] on link "EARRINGS / JHUMKAS" at bounding box center [637, 95] width 166 height 0
click at [663, 95] on link "EARRINGS / JHUMKAS" at bounding box center [637, 95] width 166 height 0
click at [593, 95] on link "EARRINGS / JHUMKAS" at bounding box center [637, 95] width 166 height 0
click at [603, 95] on link "NECKLACE" at bounding box center [637, 95] width 166 height 0
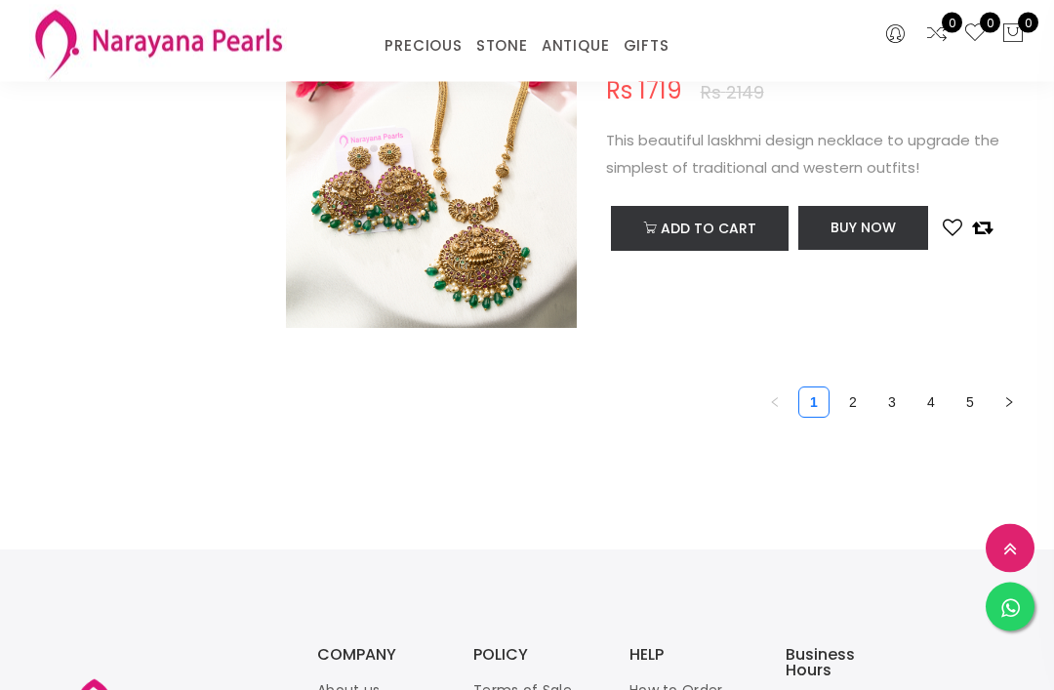
scroll to position [6640, 0]
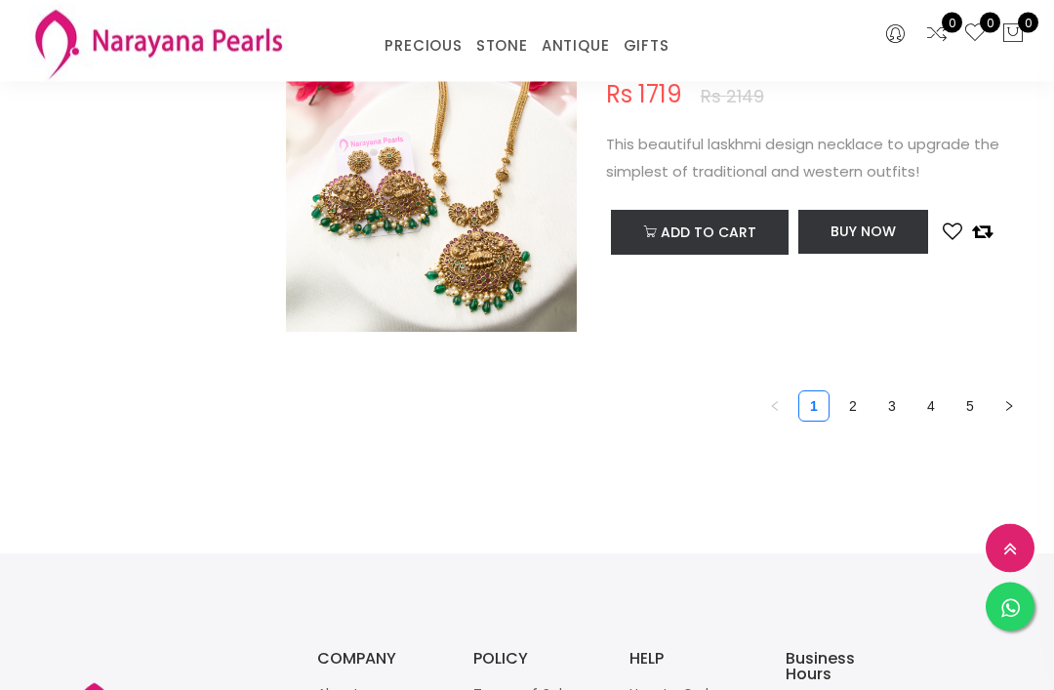
click at [853, 392] on link "2" at bounding box center [852, 406] width 29 height 29
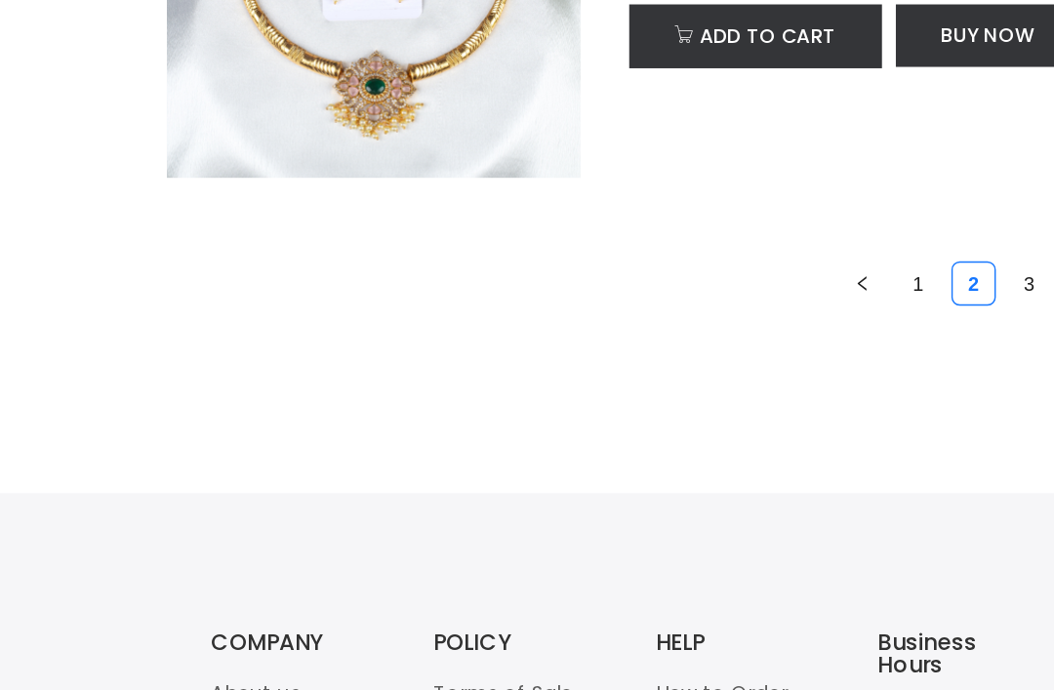
scroll to position [6688, 0]
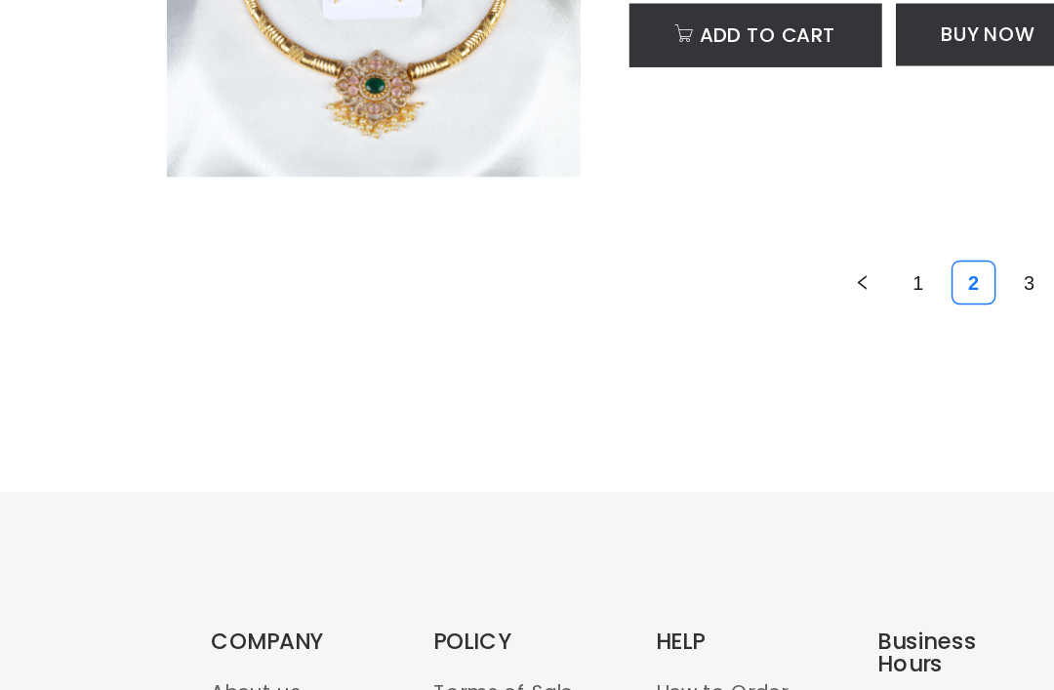
click at [878, 345] on link "3" at bounding box center [892, 359] width 29 height 29
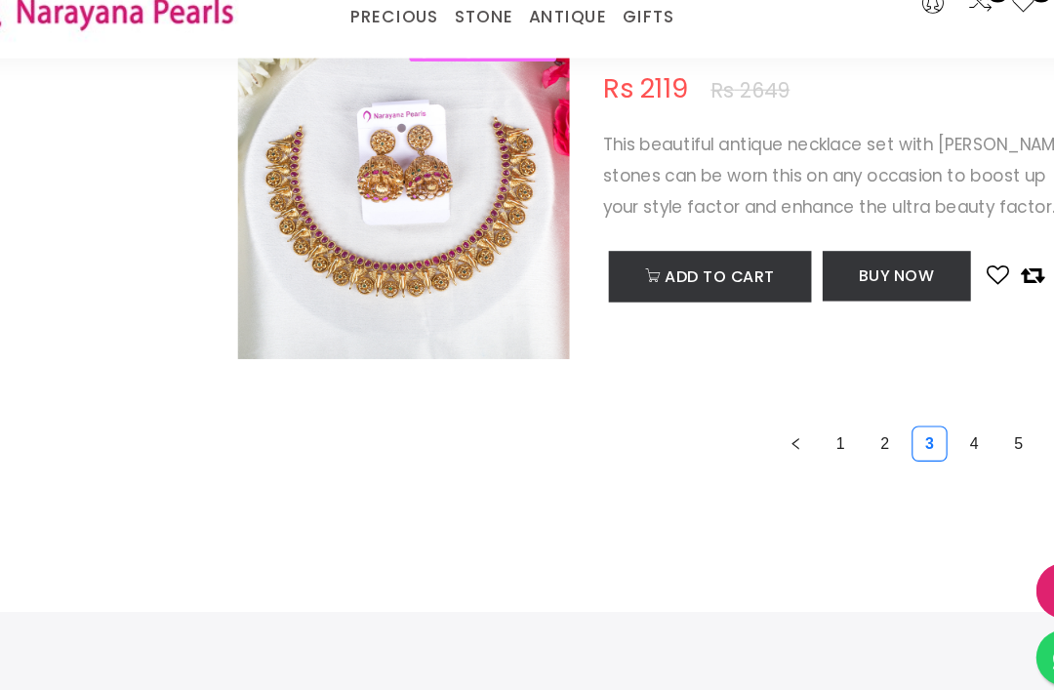
scroll to position [6629, 0]
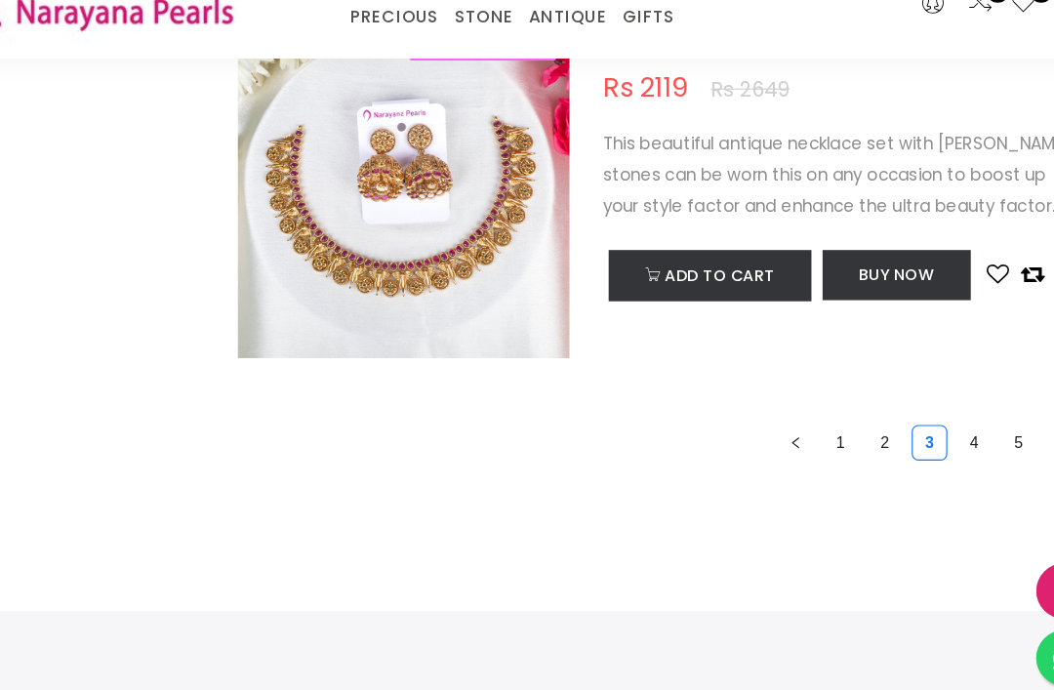
click at [917, 404] on link "4" at bounding box center [931, 418] width 29 height 29
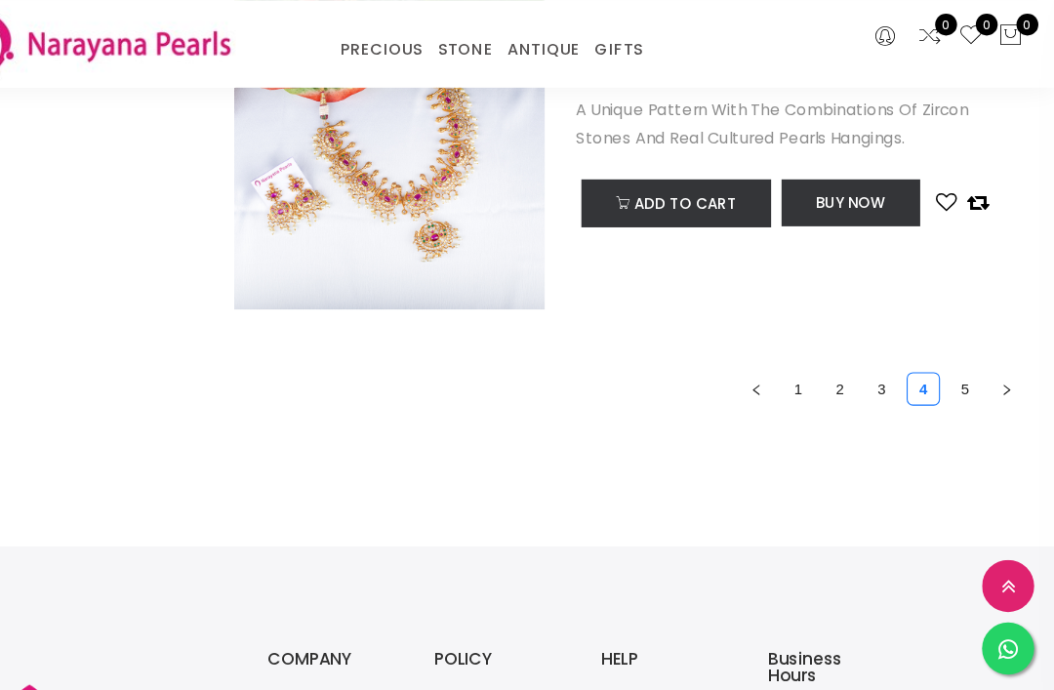
scroll to position [5722, 0]
click at [956, 349] on link "5" at bounding box center [970, 363] width 29 height 29
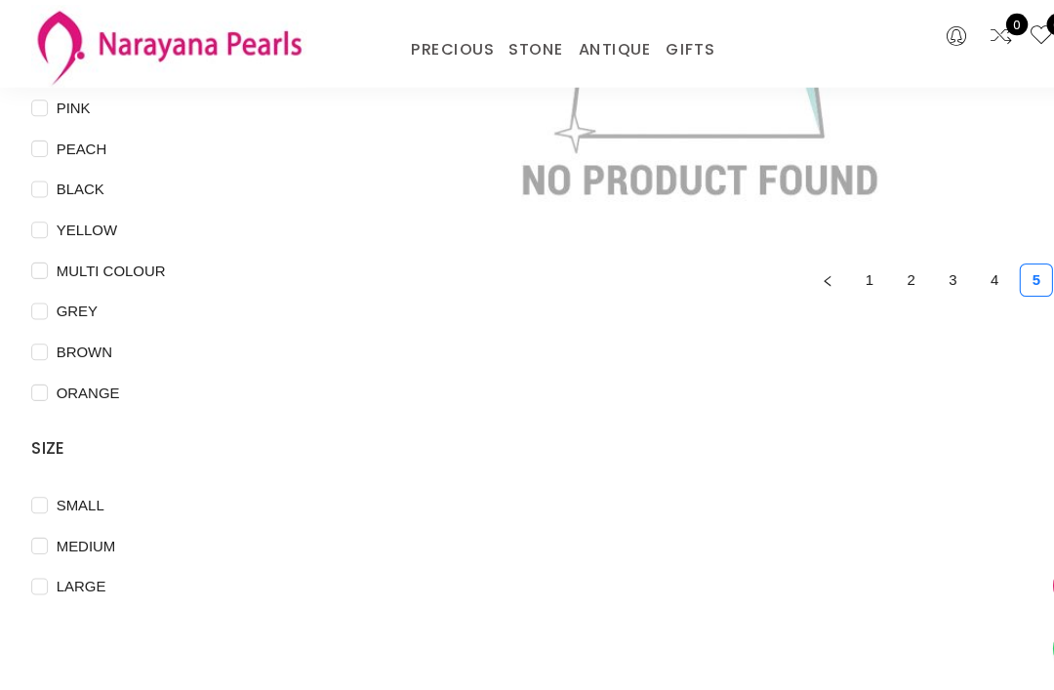
scroll to position [444, 0]
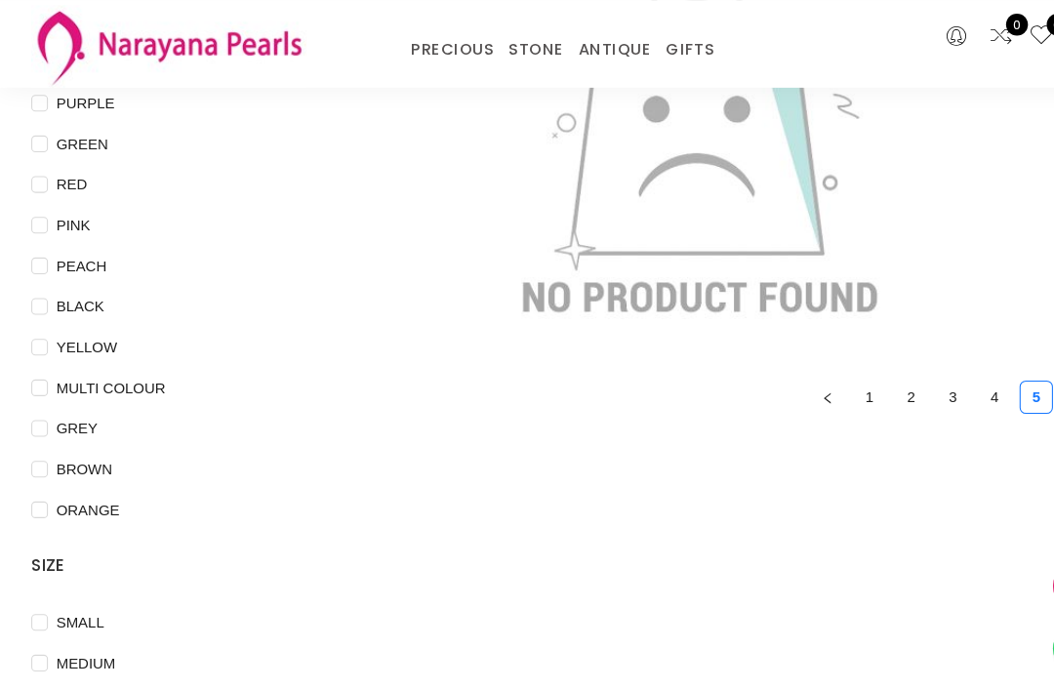
click at [37, 578] on input "SMALL" at bounding box center [37, 597] width 16 height 44
checkbox input "true"
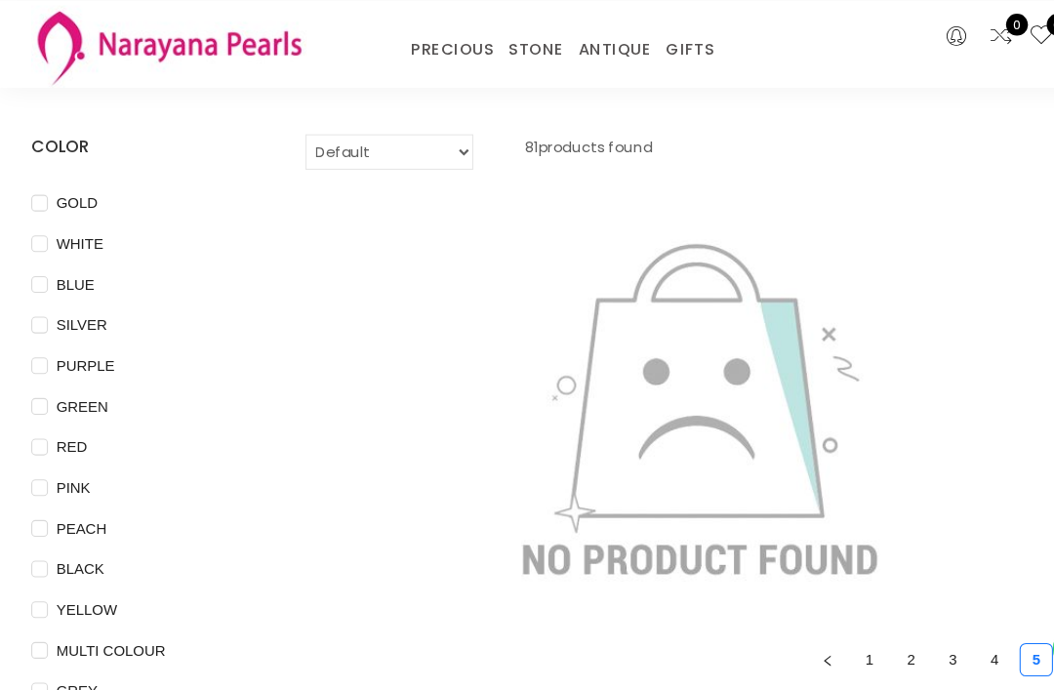
scroll to position [81, 0]
click at [428, 142] on select "Default Price - High to Low Price - Low to High" at bounding box center [364, 144] width 157 height 33
select select "priceLowToHigh"
click at [493, 70] on link "PRECIOUS MALA" at bounding box center [480, 70] width 166 height 0
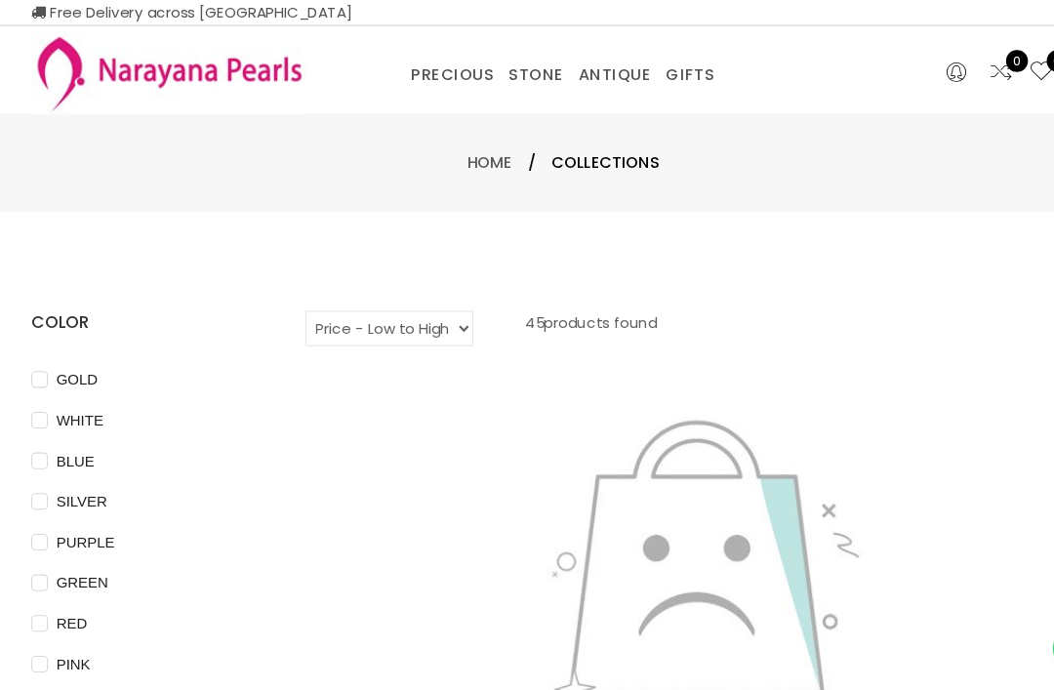
click at [510, 95] on link "CUSTOM MADE-GEMS" at bounding box center [480, 95] width 166 height 0
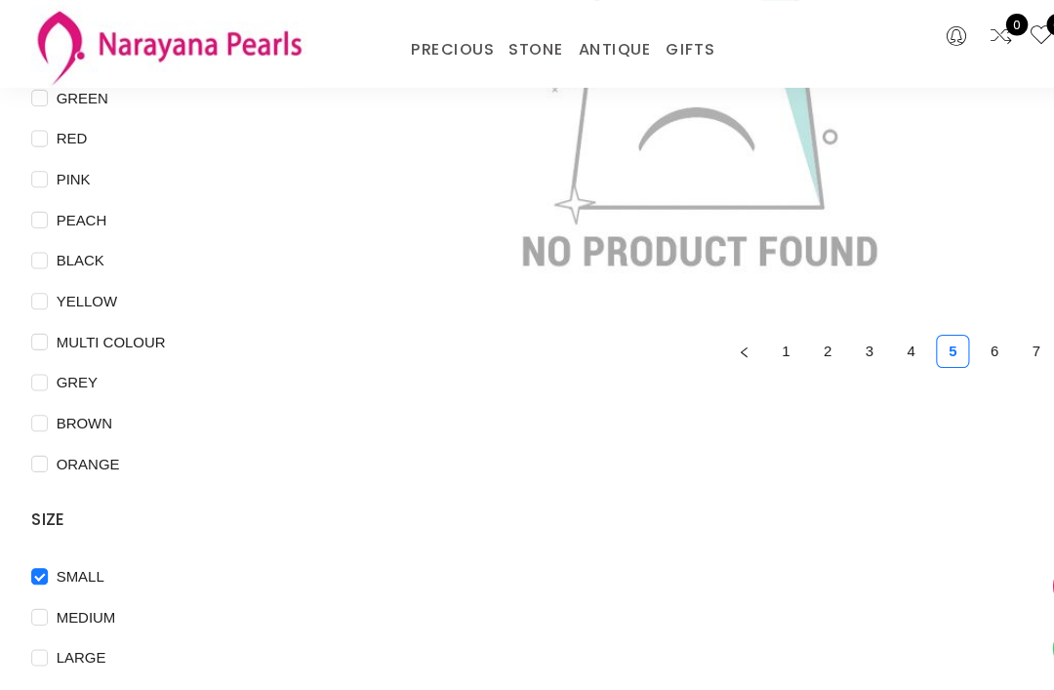
scroll to position [347, 0]
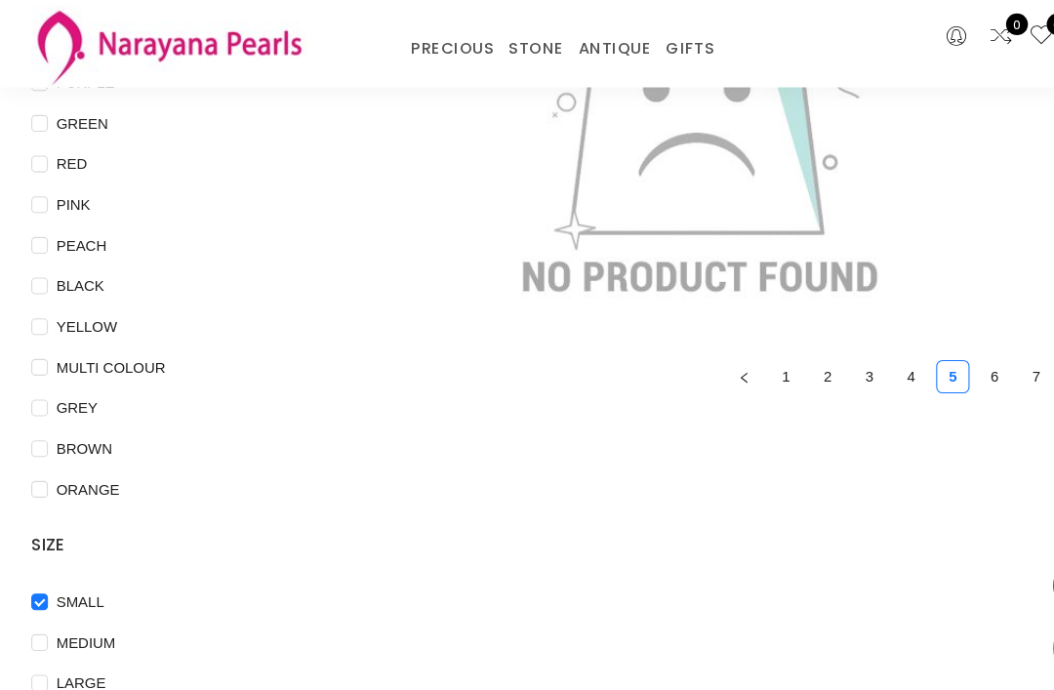
click at [731, 350] on link "1" at bounding box center [735, 353] width 29 height 29
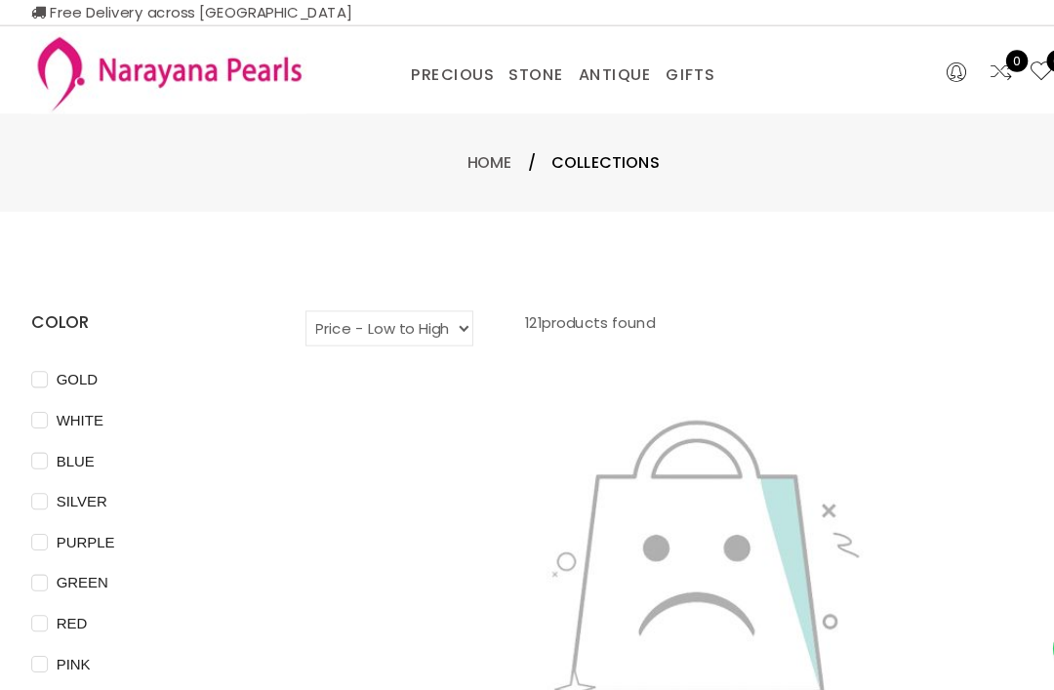
click at [598, 95] on link "EARRINGS / JHUMKAS" at bounding box center [572, 95] width 166 height 0
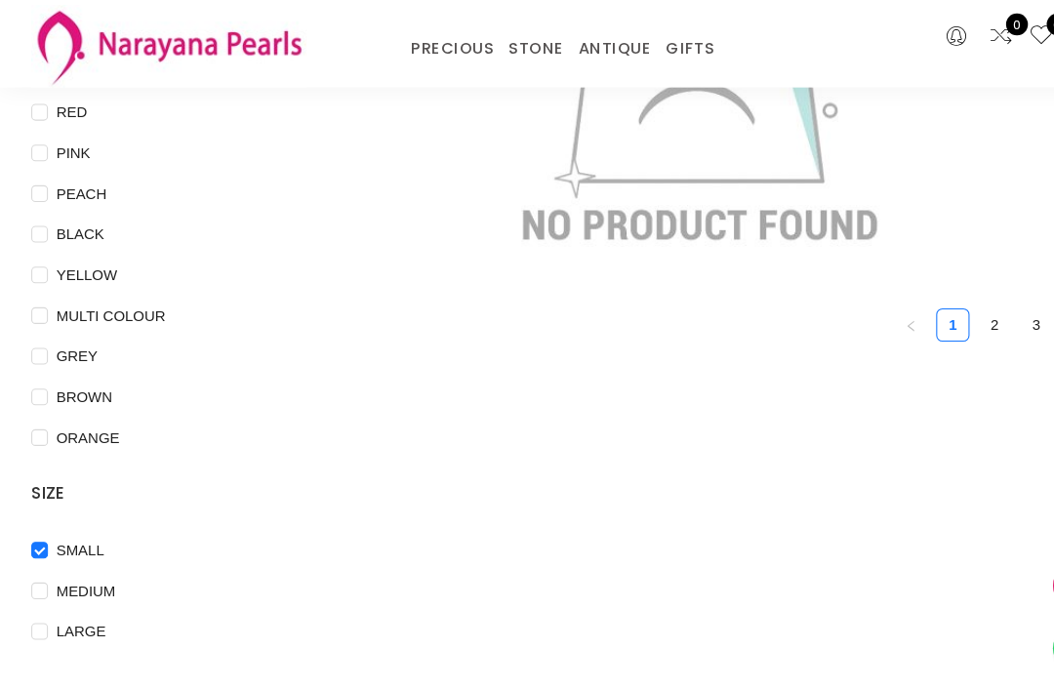
click at [33, 514] on input "SMALL" at bounding box center [37, 530] width 16 height 44
checkbox input "false"
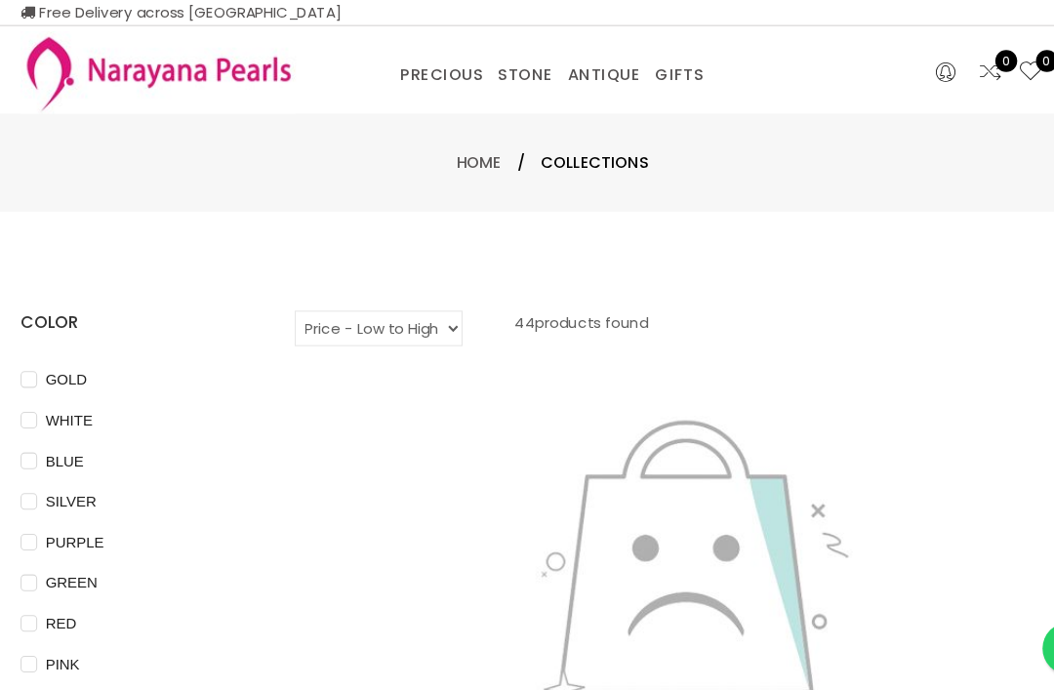
click at [607, 95] on link "EARRINGS / JHUMKAS" at bounding box center [572, 95] width 166 height 0
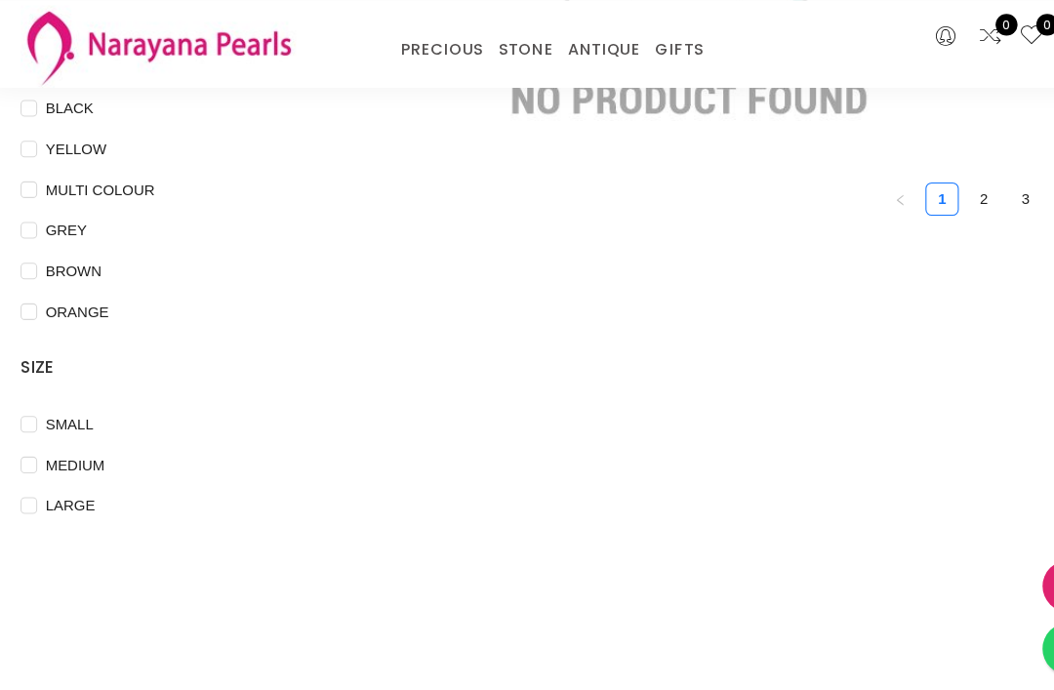
scroll to position [516, 0]
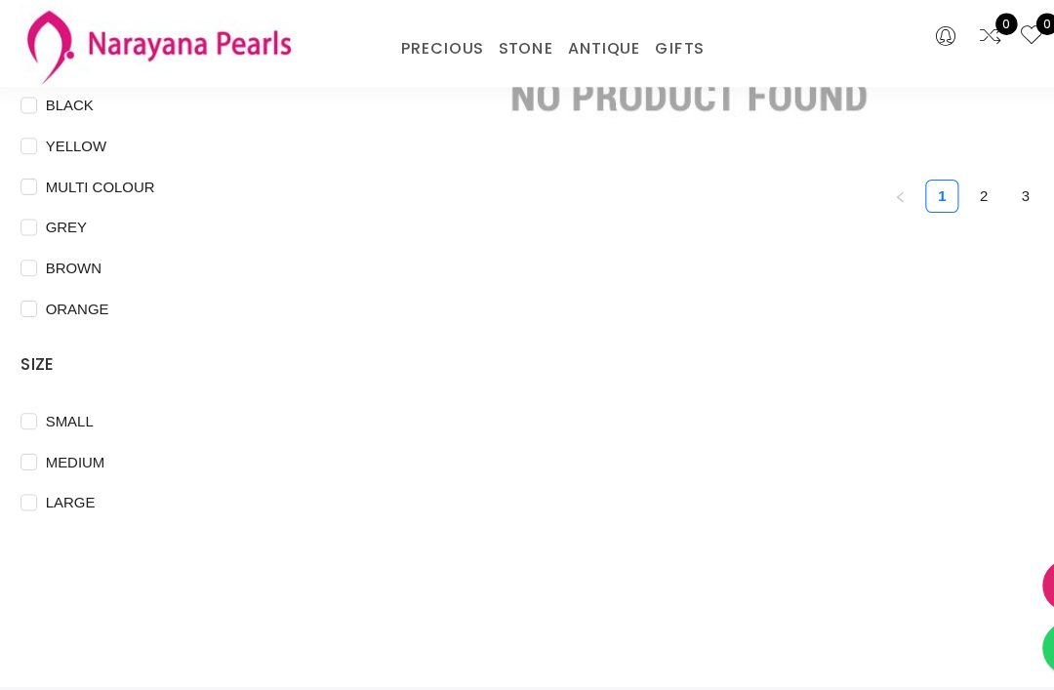
click at [931, 170] on link "2" at bounding box center [931, 184] width 29 height 29
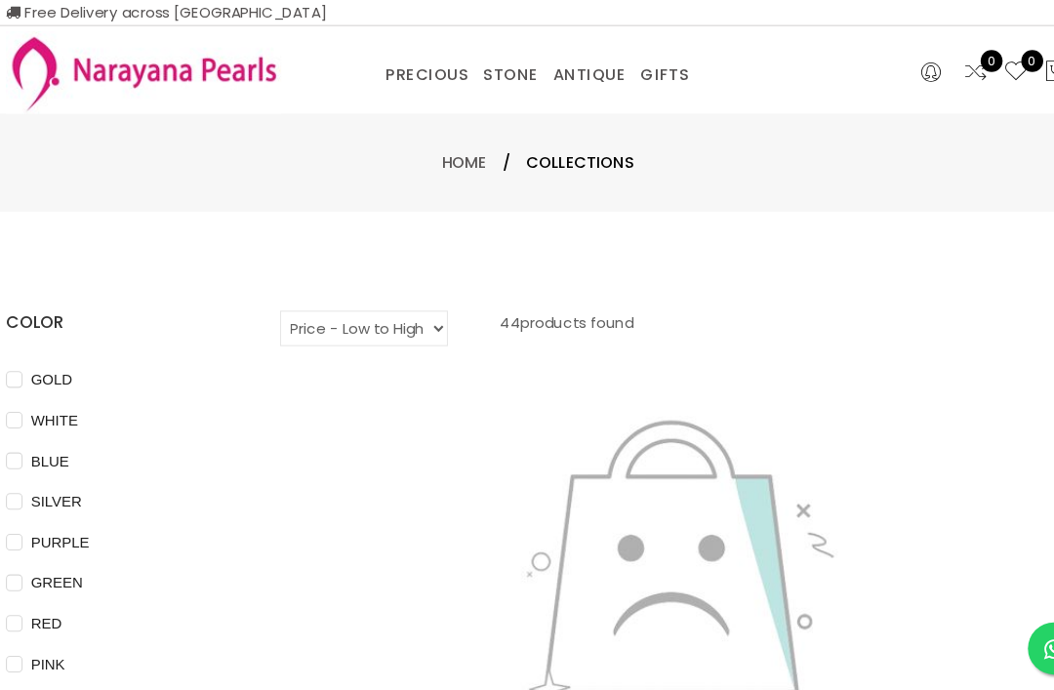
scroll to position [15, 0]
